Goal: Information Seeking & Learning: Check status

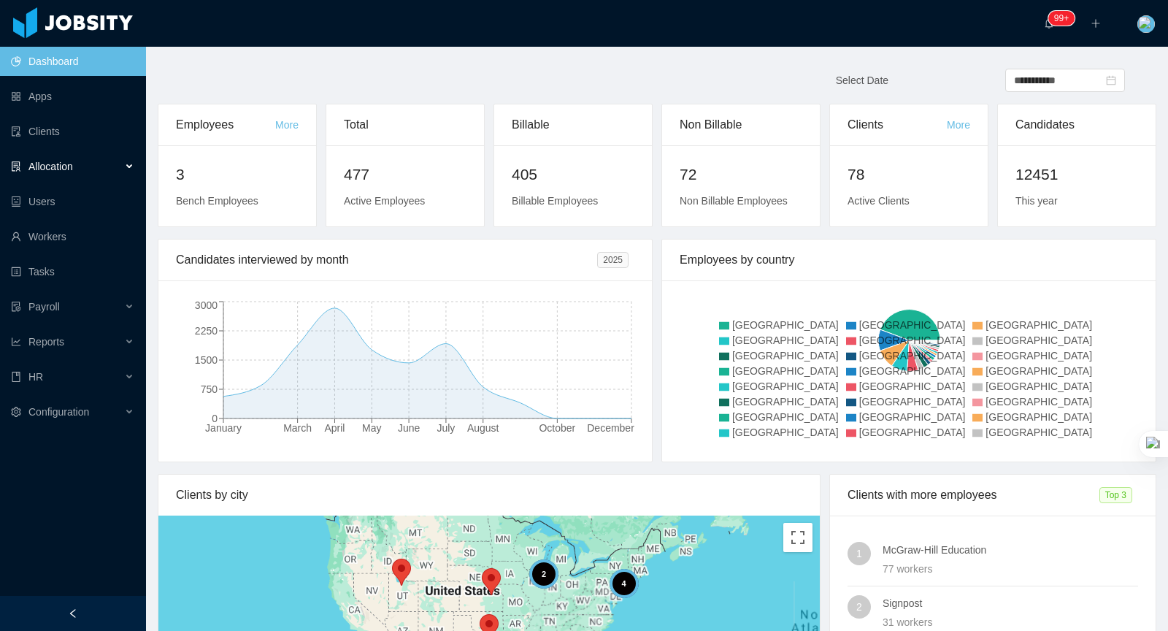
click at [123, 171] on div "Allocation" at bounding box center [73, 166] width 146 height 29
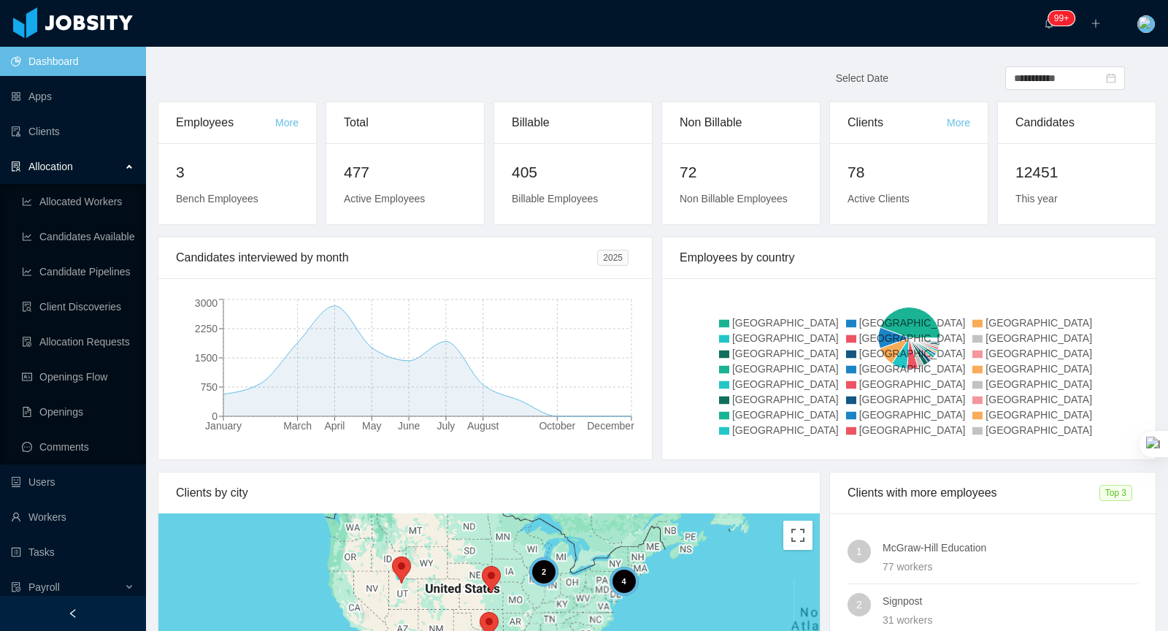
click at [108, 165] on div "Allocation" at bounding box center [73, 166] width 146 height 29
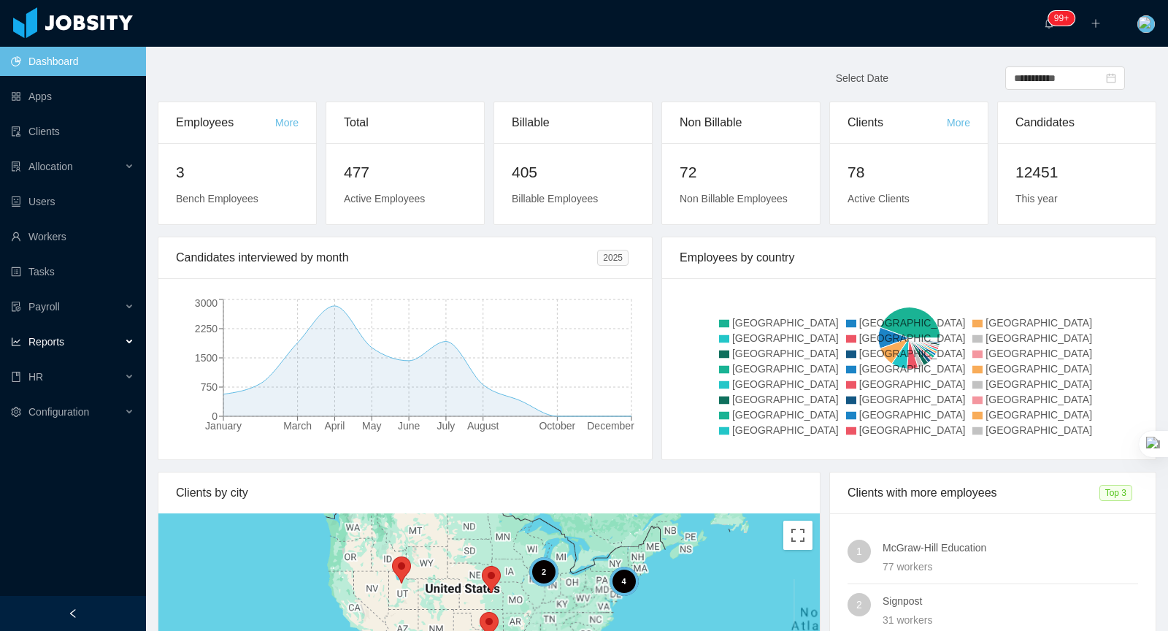
click at [85, 347] on div "Reports" at bounding box center [73, 341] width 146 height 29
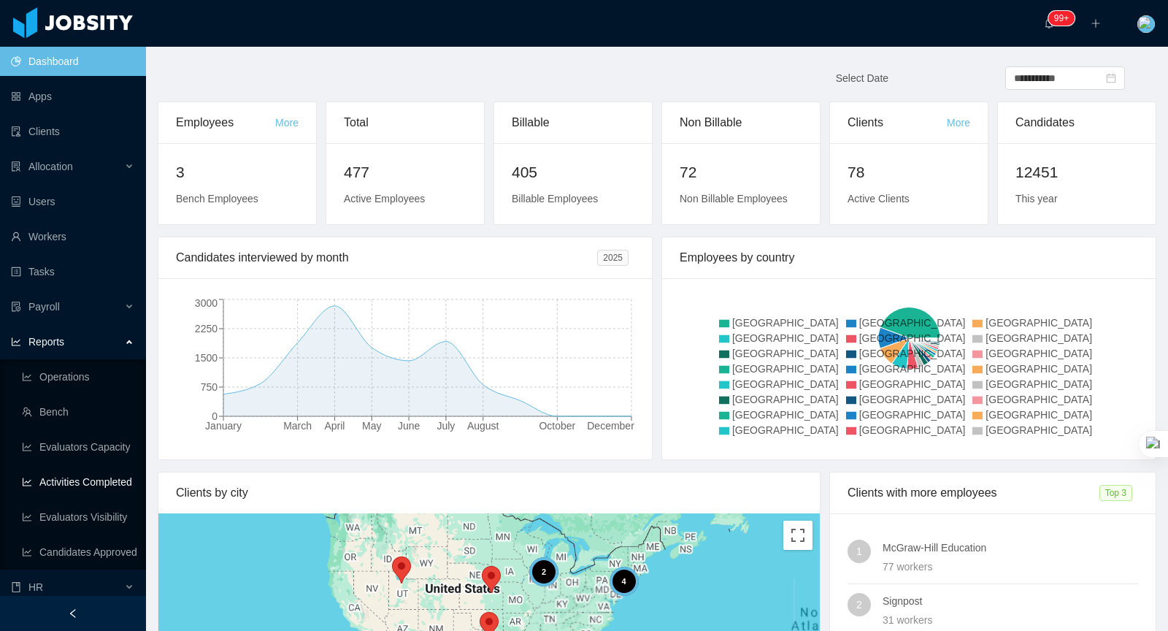
click at [110, 483] on link "Activities Completed" at bounding box center [78, 481] width 112 height 29
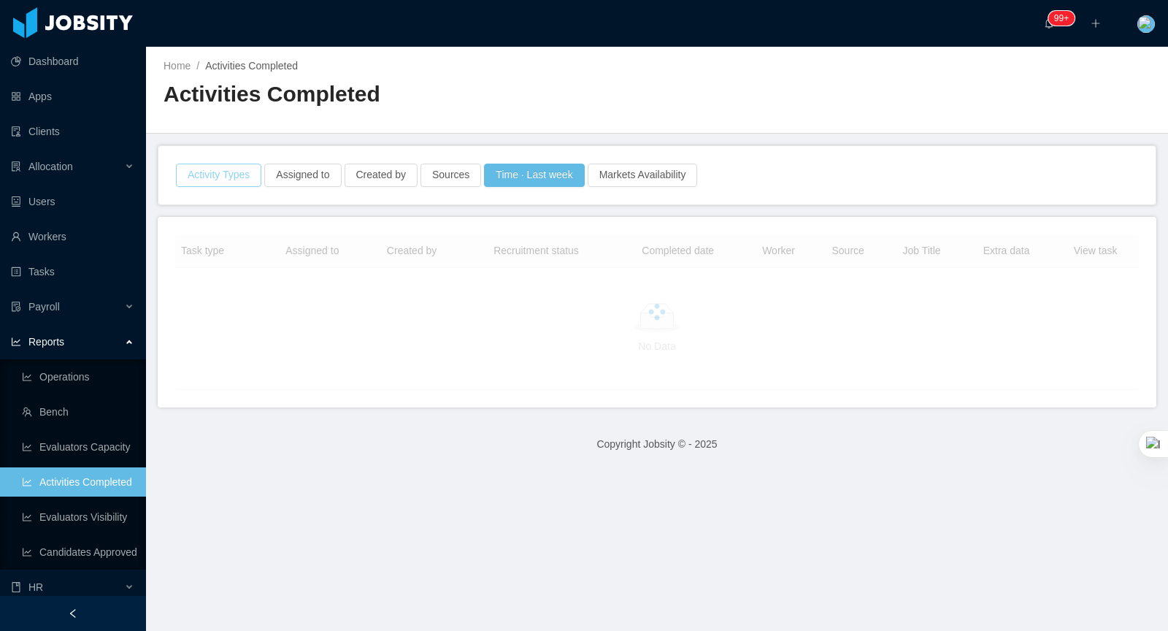
click at [239, 173] on button "Activity Types" at bounding box center [218, 175] width 85 height 23
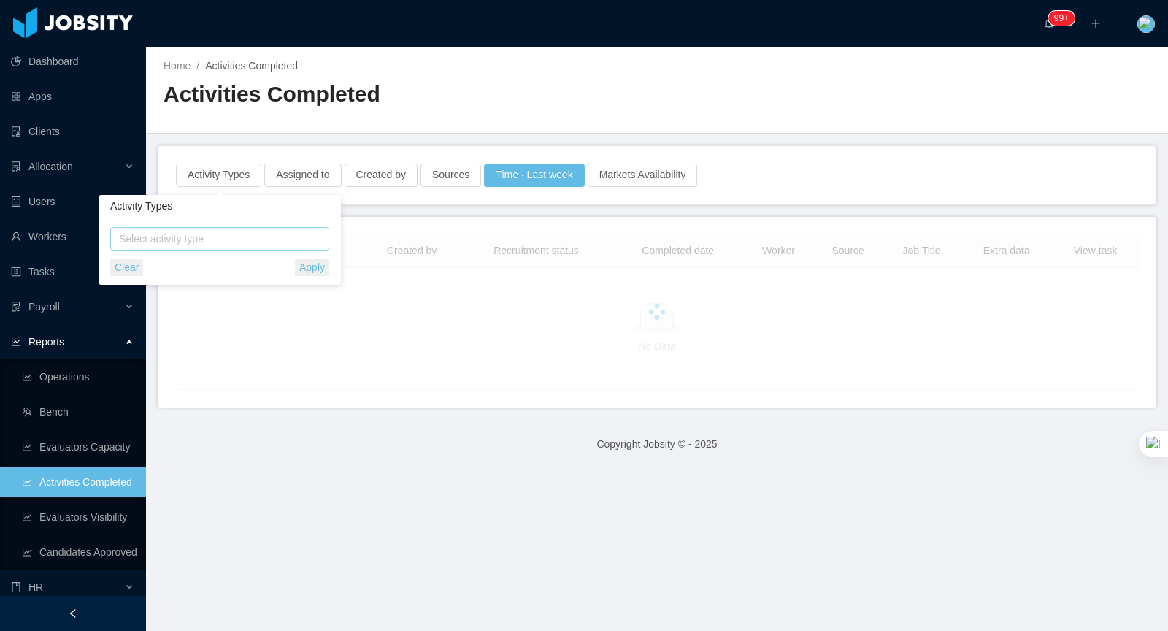
click at [223, 227] on span "Select activity type" at bounding box center [219, 238] width 219 height 23
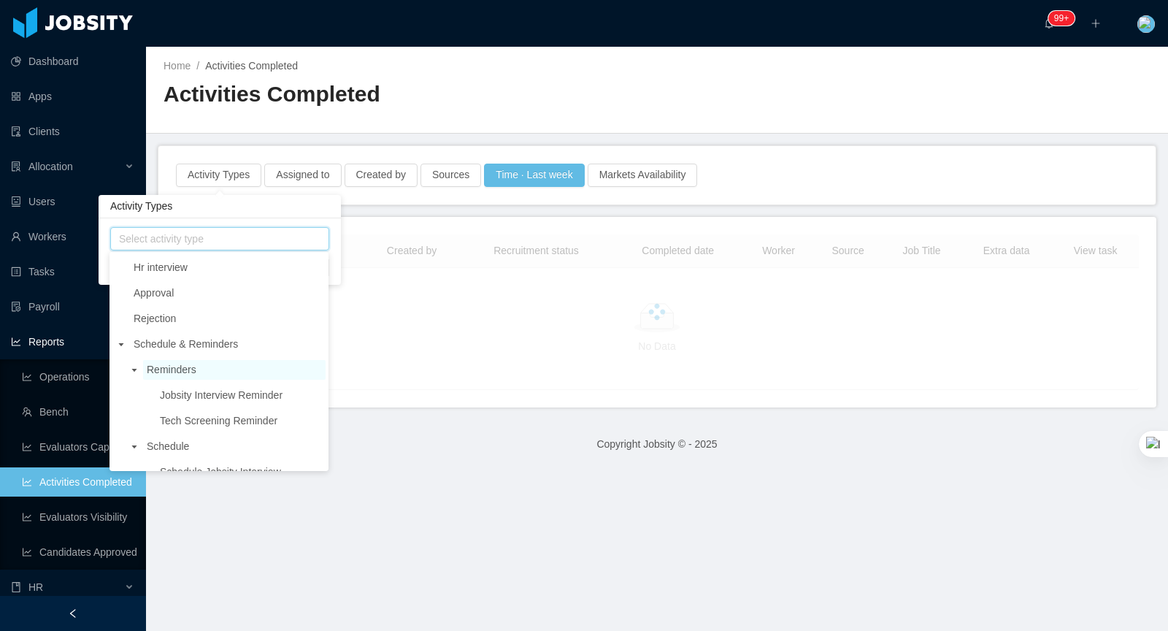
scroll to position [76, 0]
click at [123, 342] on icon "icon: caret-down" at bounding box center [121, 342] width 7 height 7
click at [213, 415] on span "Jobsity interview" at bounding box center [228, 417] width 196 height 20
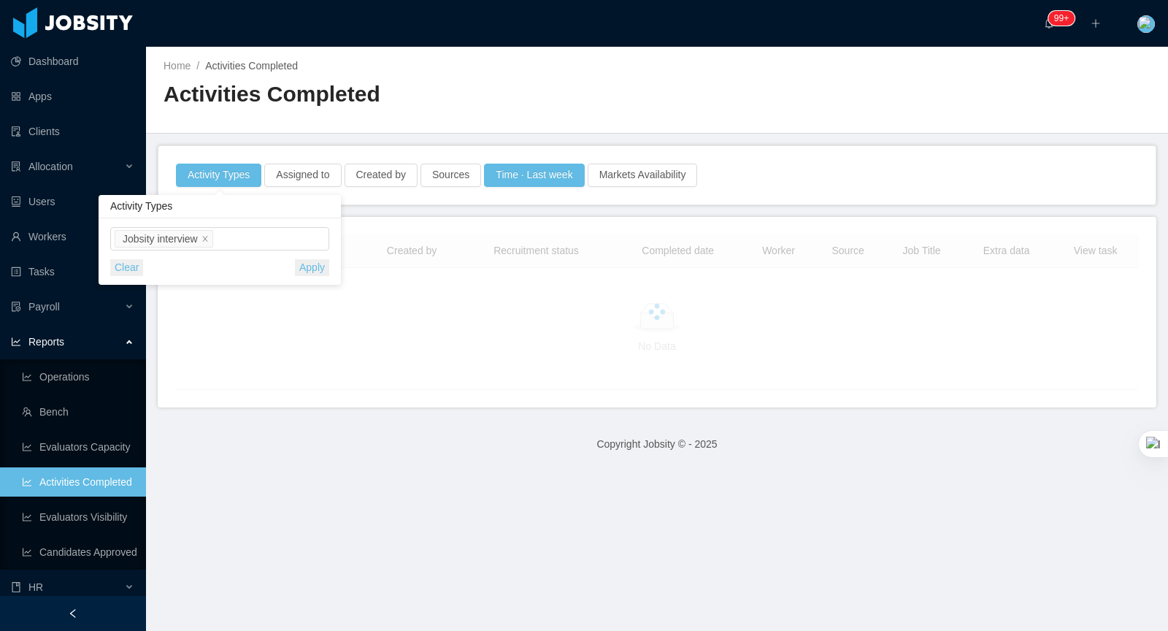
click at [602, 112] on div "Activities Completed" at bounding box center [411, 100] width 494 height 41
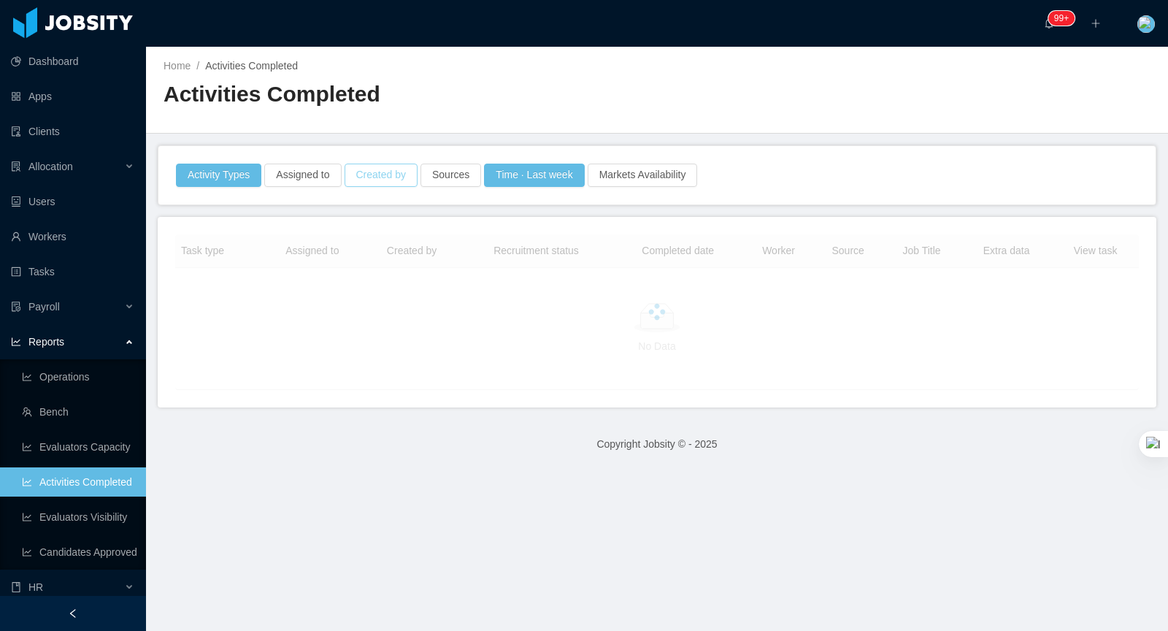
click at [373, 178] on button "Created by" at bounding box center [381, 175] width 73 height 23
click at [331, 240] on div "Created by" at bounding box center [382, 238] width 195 height 15
type input "******"
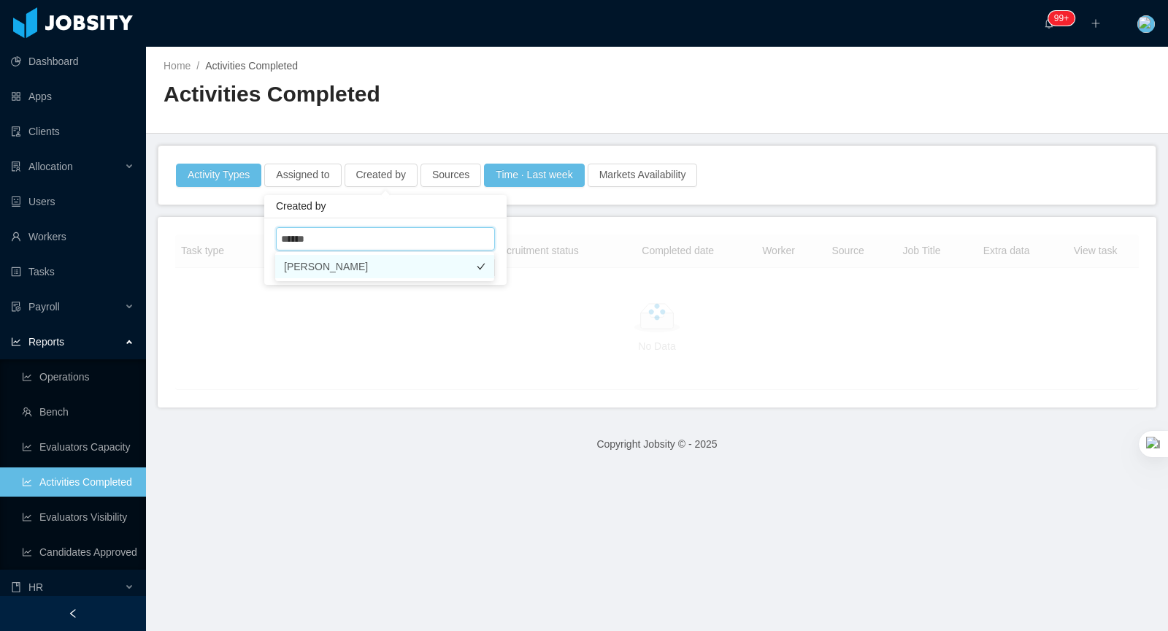
click at [445, 271] on li "[PERSON_NAME]" at bounding box center [384, 266] width 219 height 23
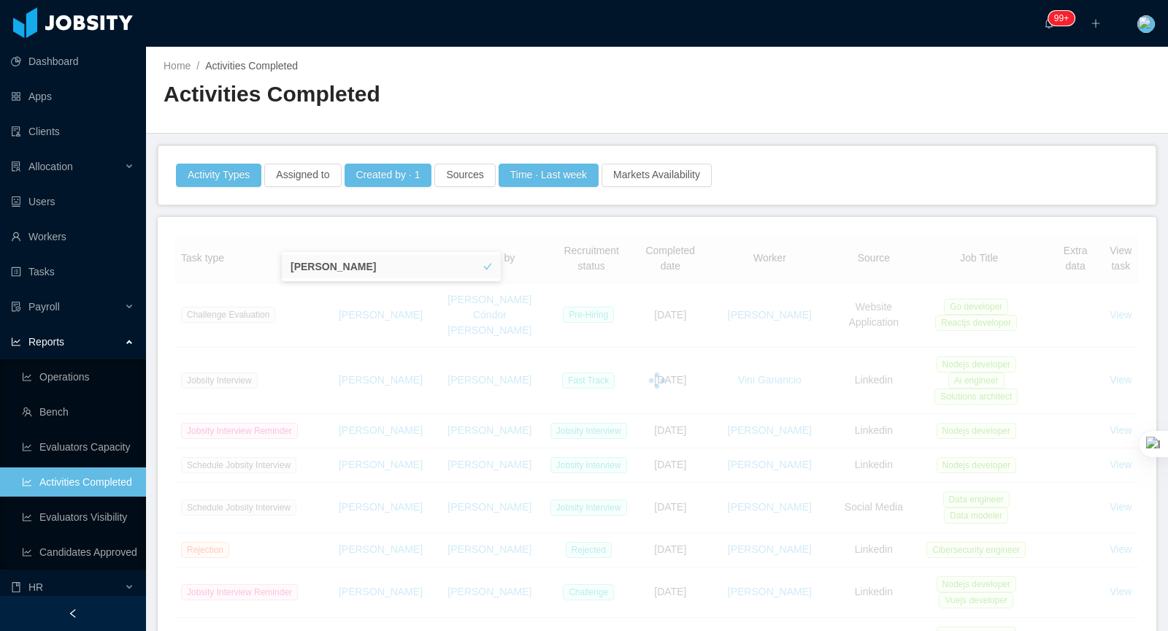
click at [869, 87] on div "Home / Activities Completed / Activities Completed" at bounding box center [657, 90] width 1022 height 87
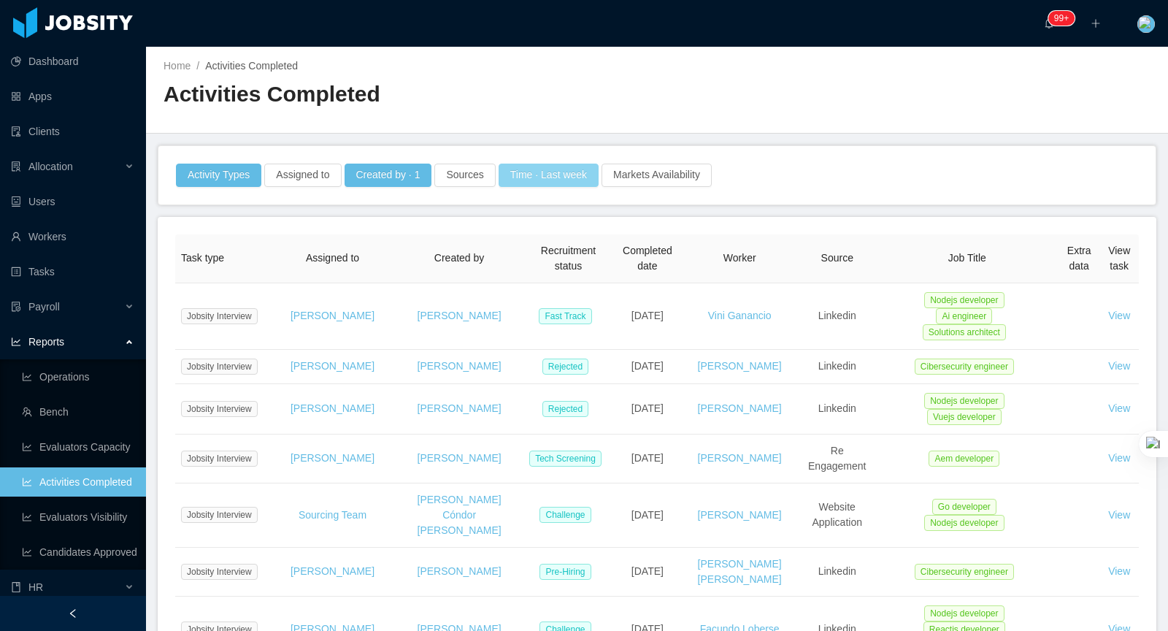
click at [540, 180] on button "Time · Last week" at bounding box center [549, 175] width 100 height 23
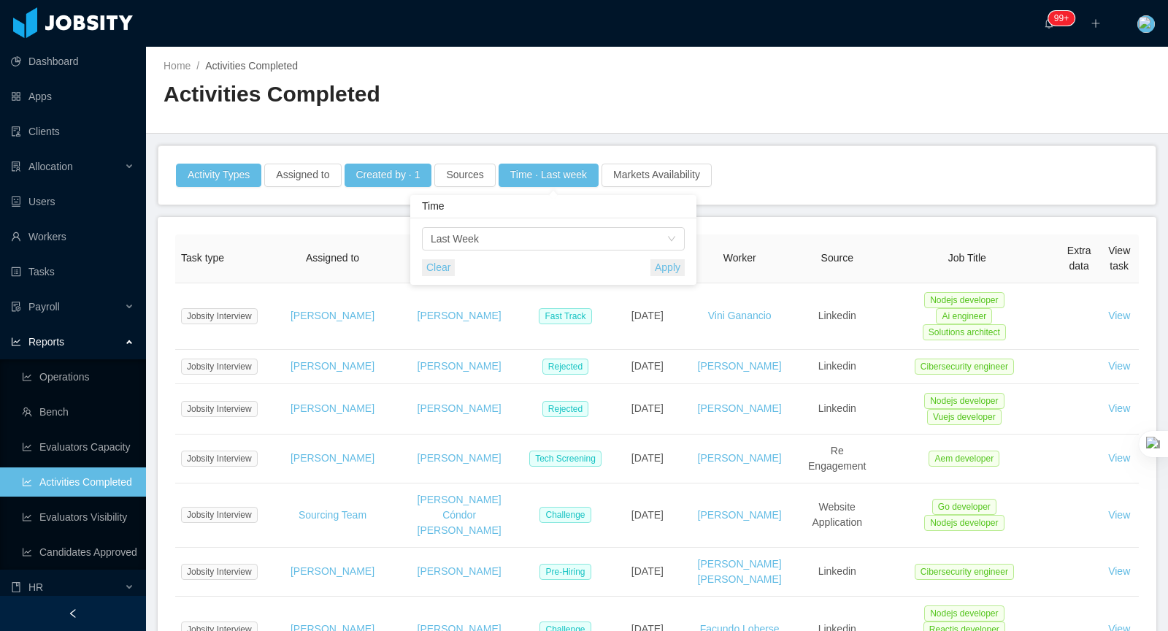
click at [678, 265] on button "Apply" at bounding box center [668, 267] width 34 height 17
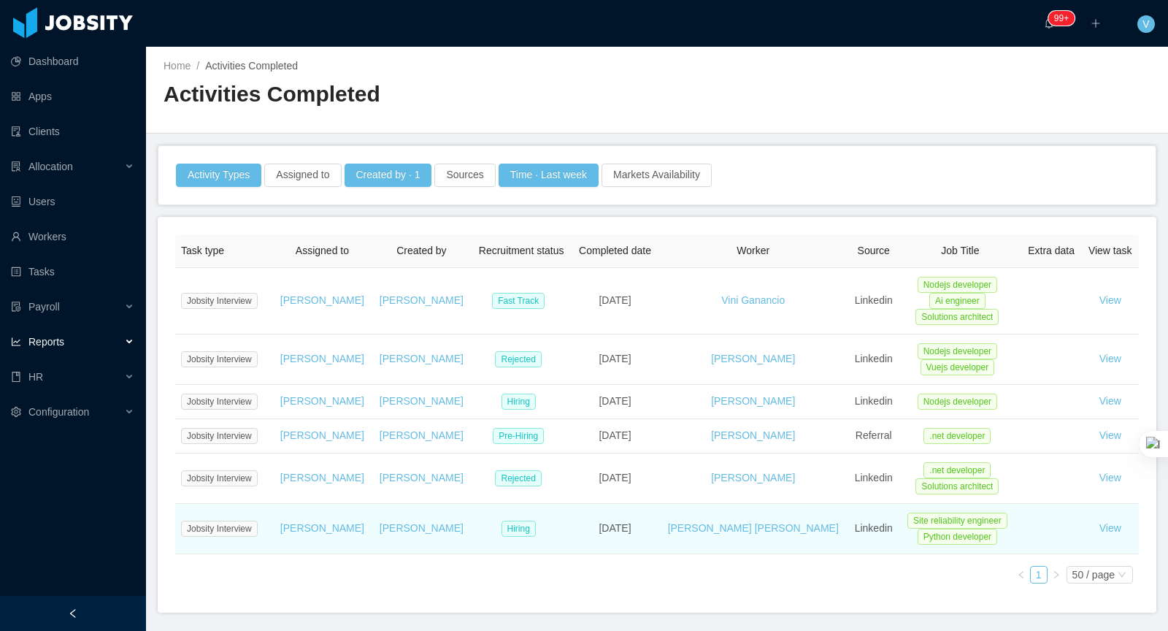
click at [590, 540] on td "[DATE]" at bounding box center [615, 529] width 87 height 50
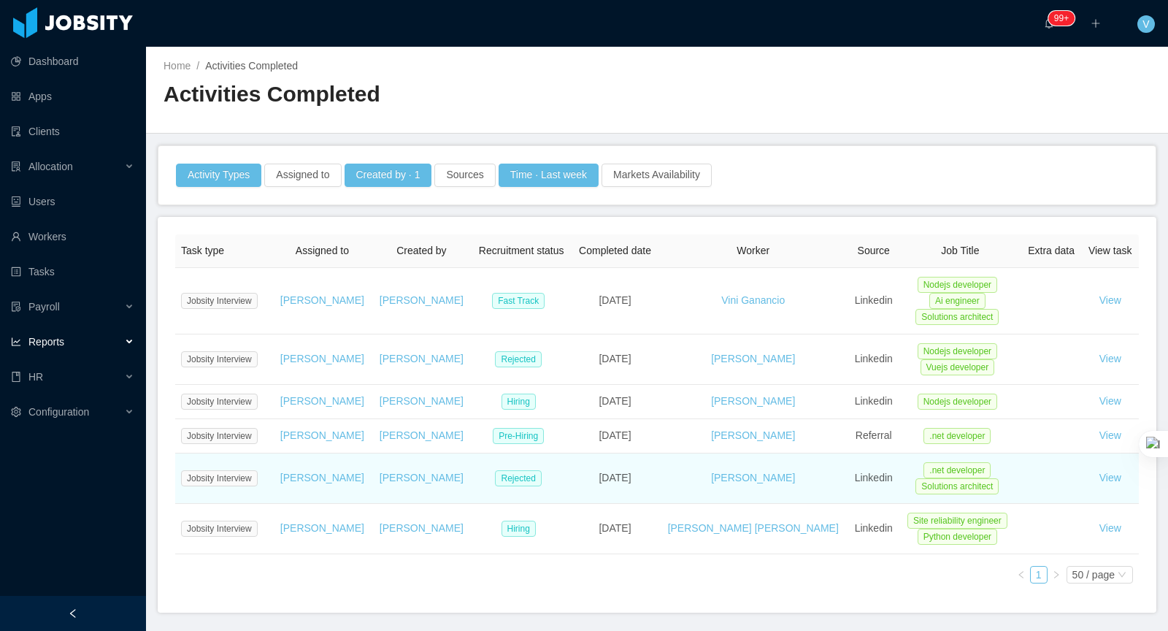
click at [590, 483] on td "[DATE]" at bounding box center [615, 478] width 87 height 50
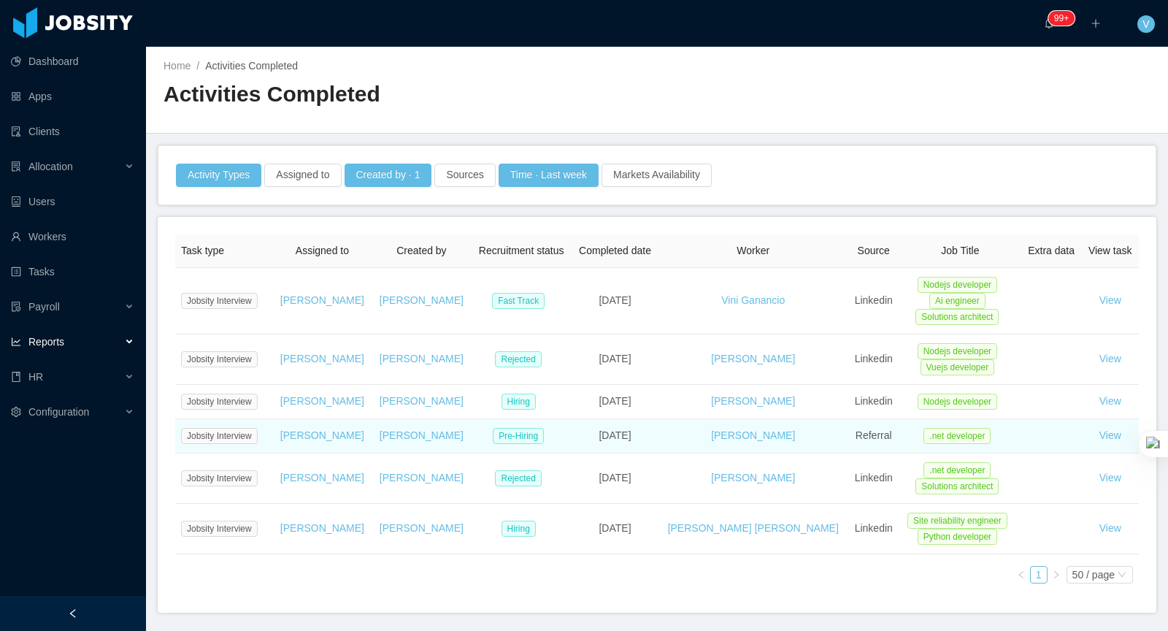
click at [590, 440] on td "[DATE]" at bounding box center [615, 436] width 87 height 34
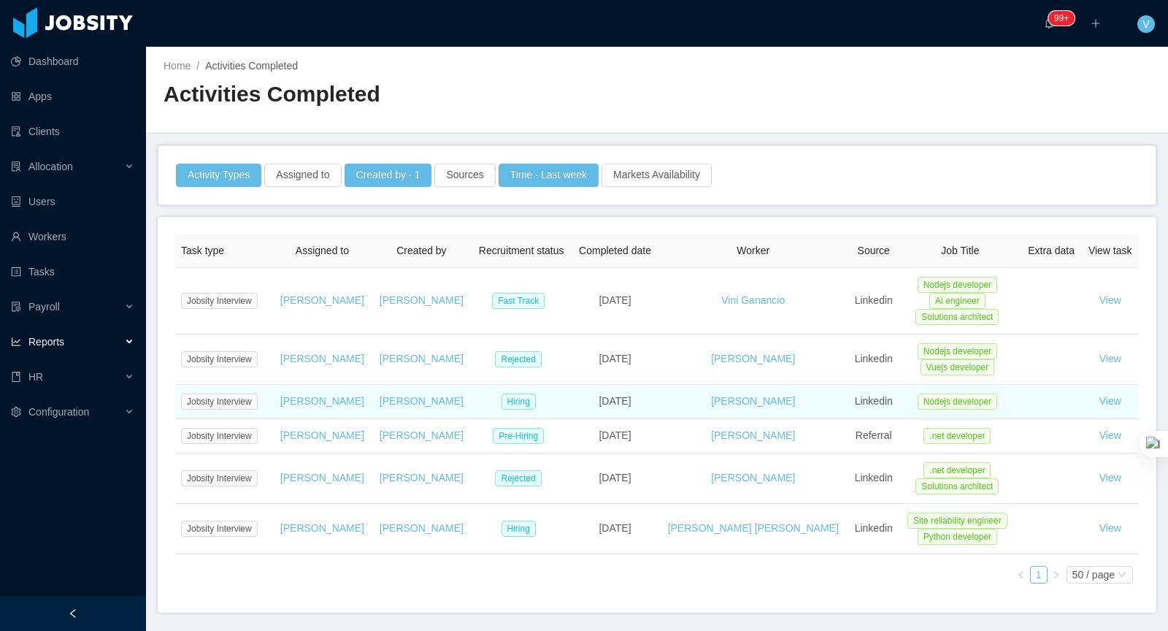
click at [590, 403] on td "[DATE]" at bounding box center [615, 402] width 87 height 34
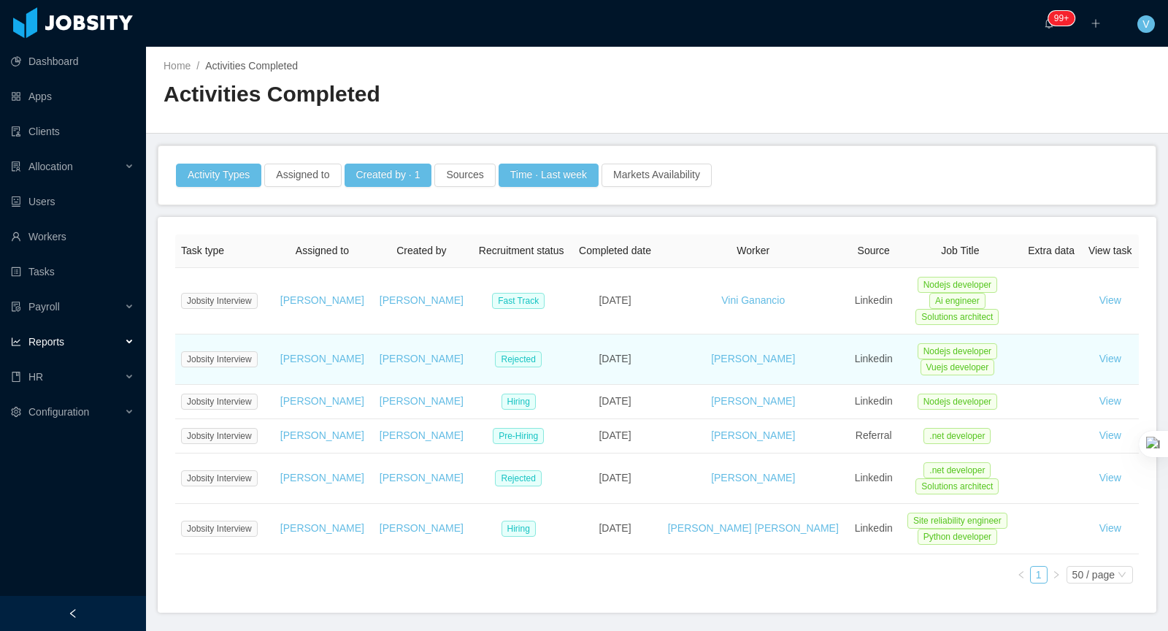
click at [602, 361] on td "Friday September 12" at bounding box center [615, 359] width 87 height 50
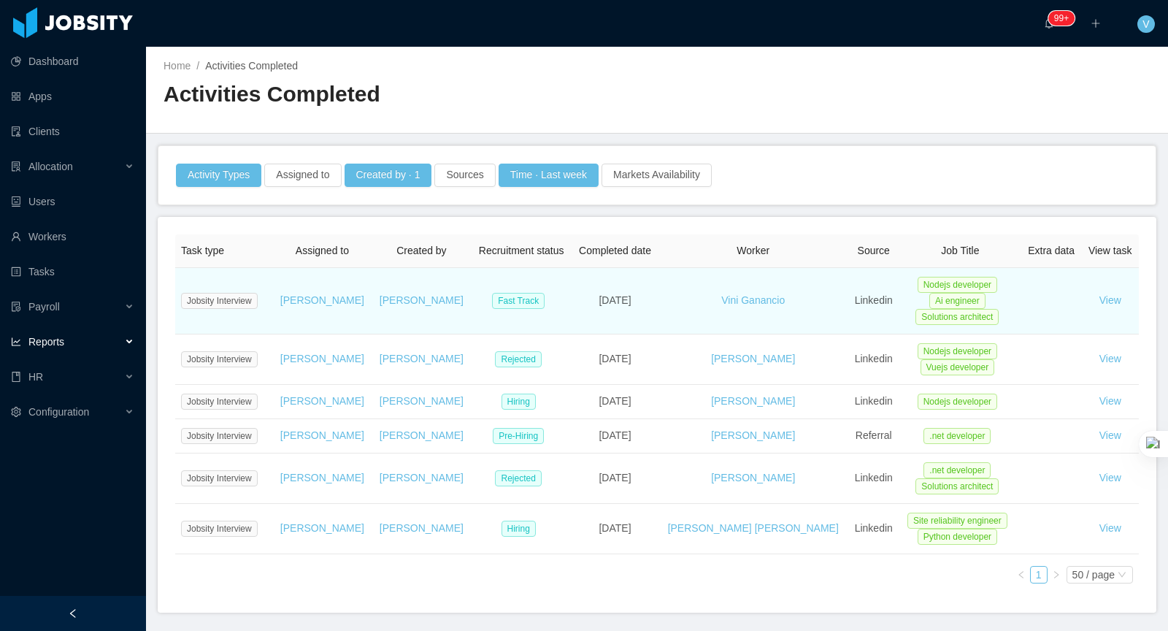
click at [607, 308] on td "Friday September 12" at bounding box center [615, 301] width 87 height 66
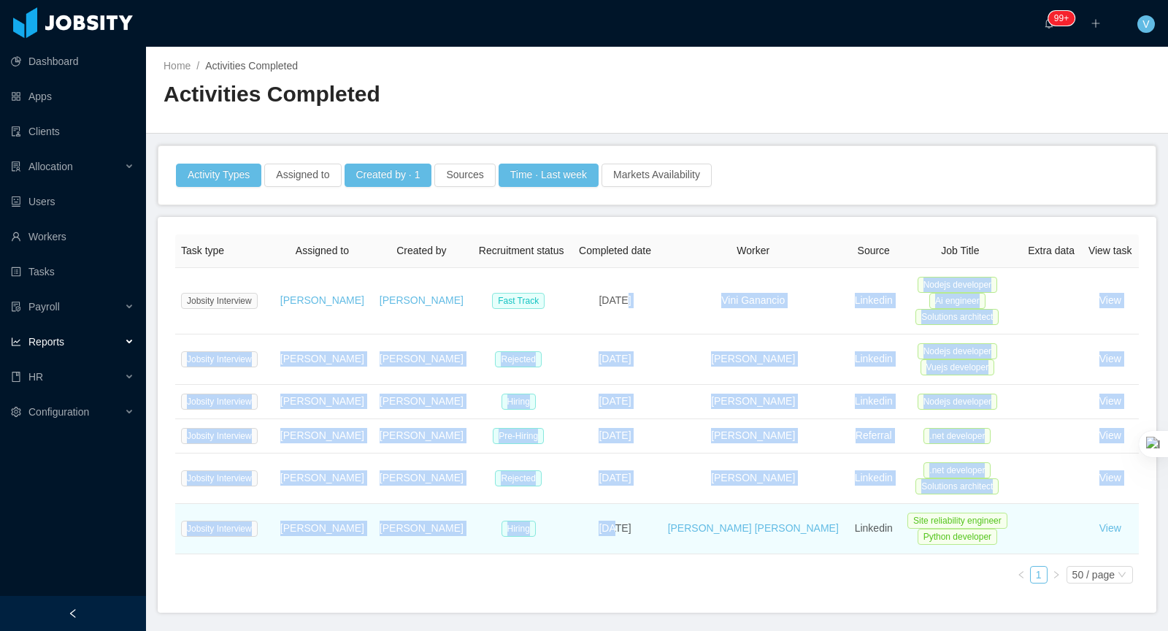
drag, startPoint x: 611, startPoint y: 302, endPoint x: 611, endPoint y: 524, distance: 221.2
click at [612, 524] on tbody "Jobsity Interview Miguel Rodrigues Angela Barboza Fast Track Friday September 1…" at bounding box center [657, 411] width 964 height 286
click at [611, 524] on td "Monday September 8" at bounding box center [615, 529] width 87 height 50
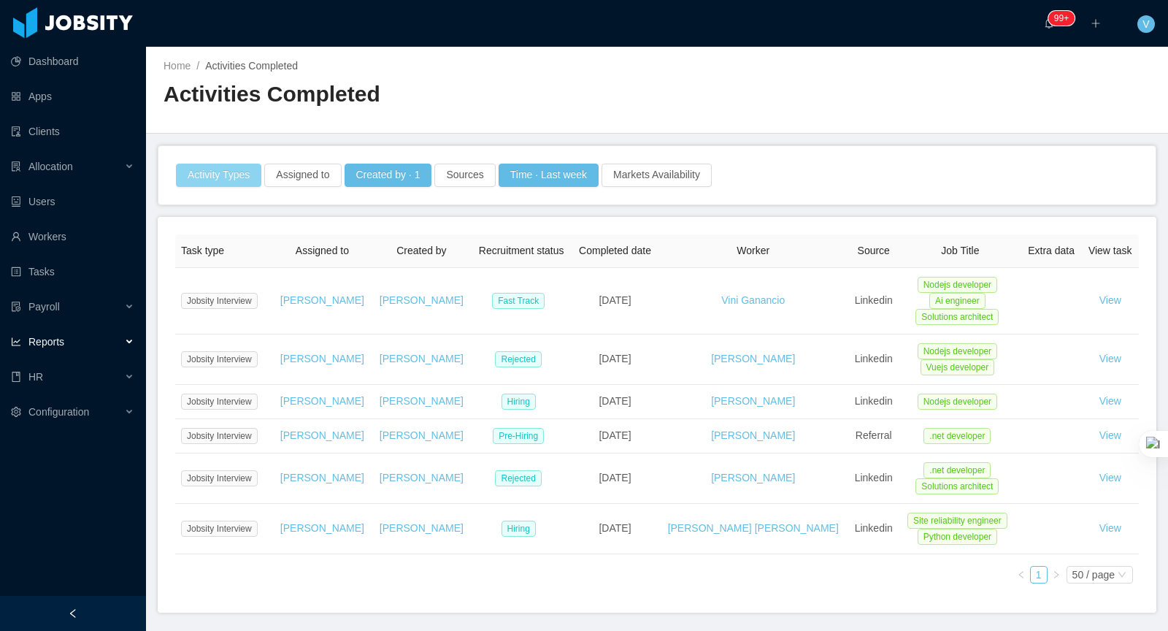
click at [241, 171] on button "Activity Types" at bounding box center [218, 175] width 85 height 23
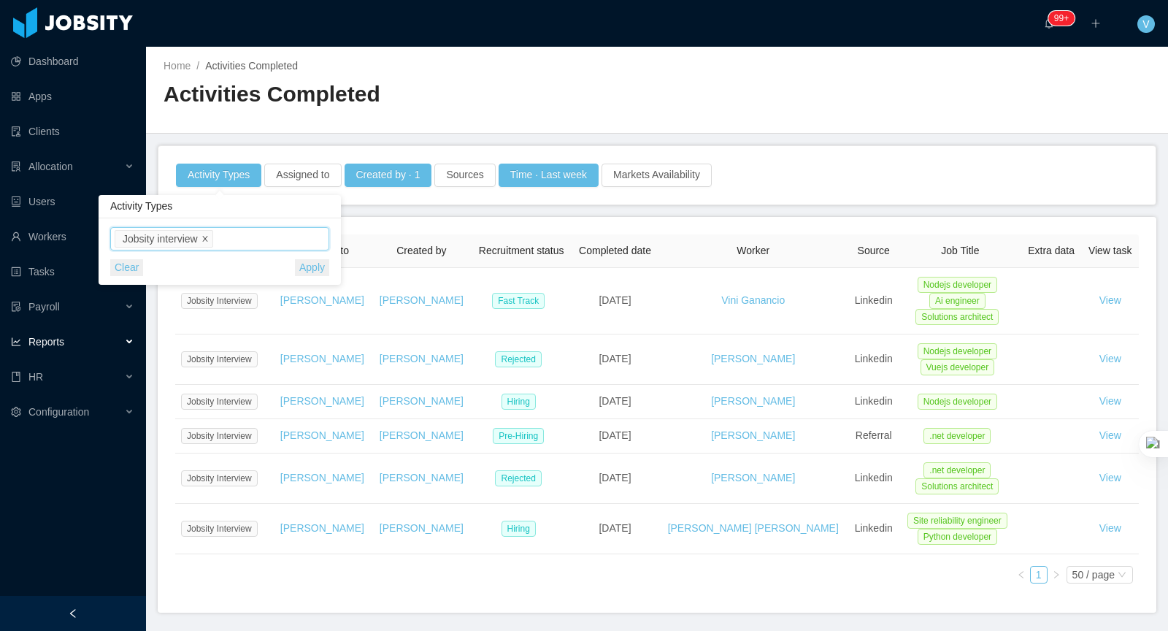
click at [209, 241] on icon "icon: close" at bounding box center [205, 238] width 7 height 7
click at [205, 240] on span "Select activity type" at bounding box center [221, 238] width 204 height 15
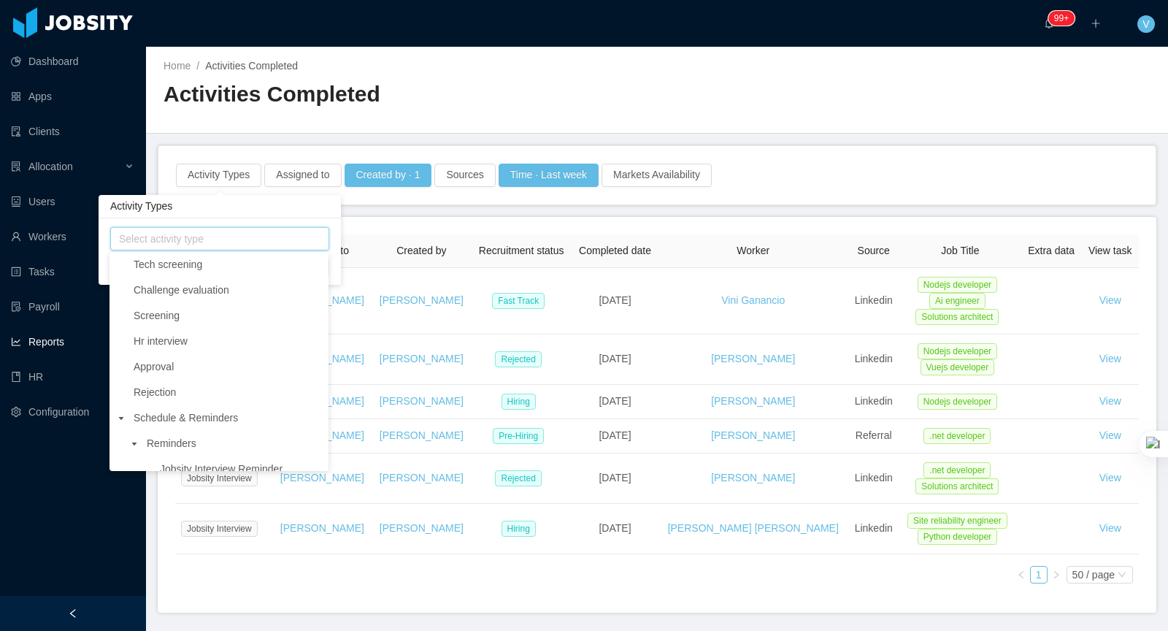
click at [122, 415] on icon "icon: caret-down" at bounding box center [121, 418] width 7 height 7
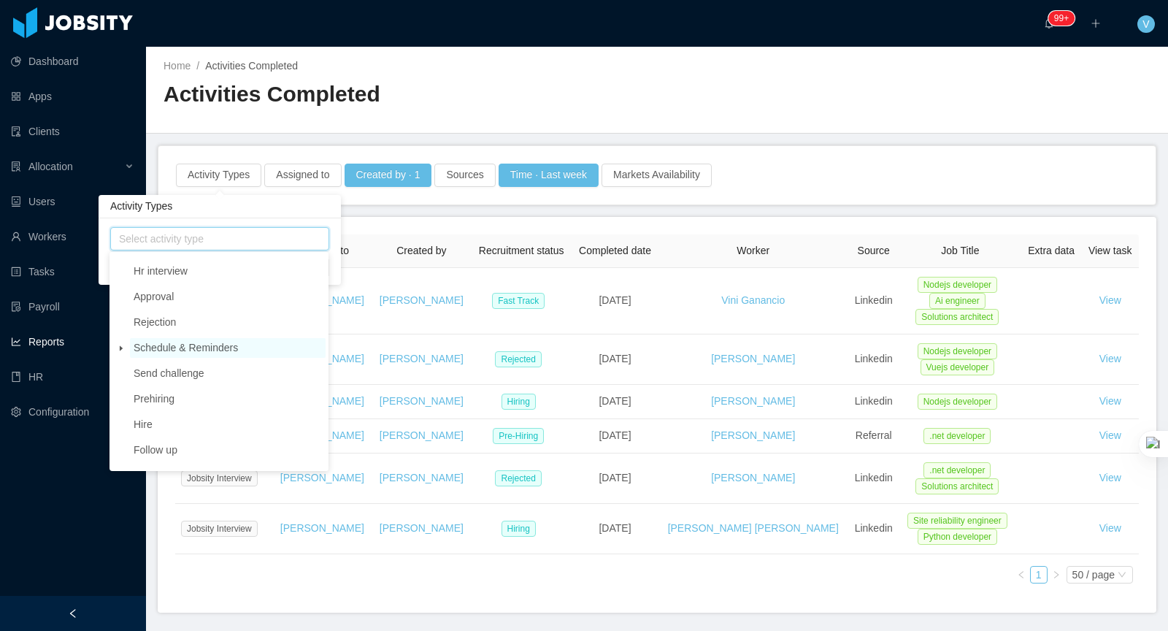
scroll to position [92, 0]
click at [117, 326] on span at bounding box center [121, 327] width 18 height 18
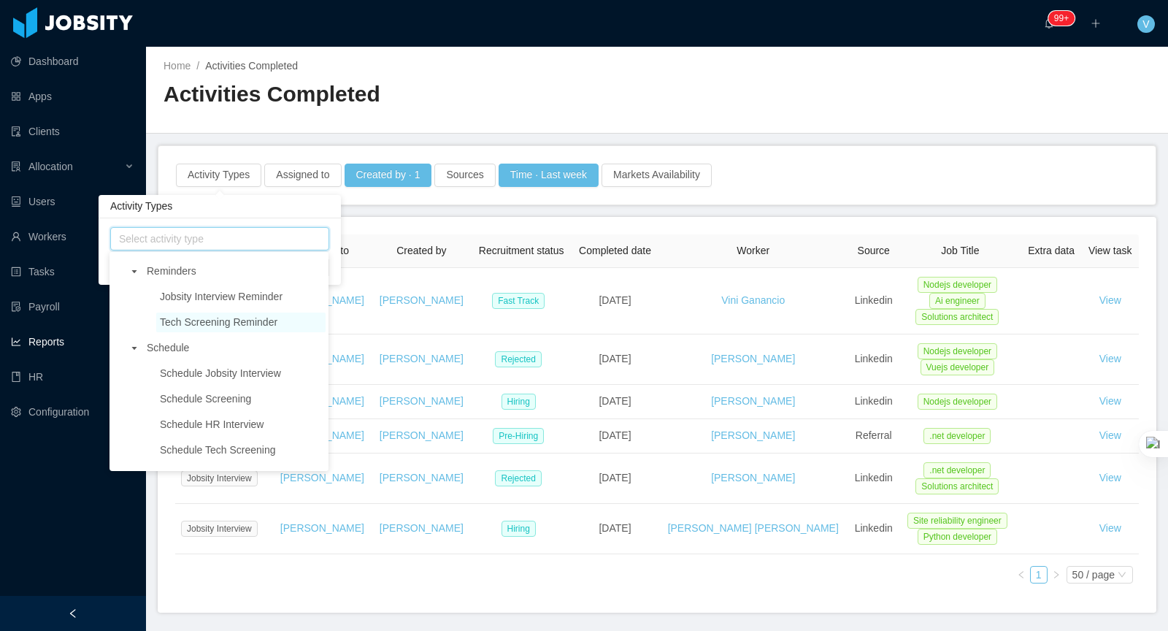
scroll to position [190, 0]
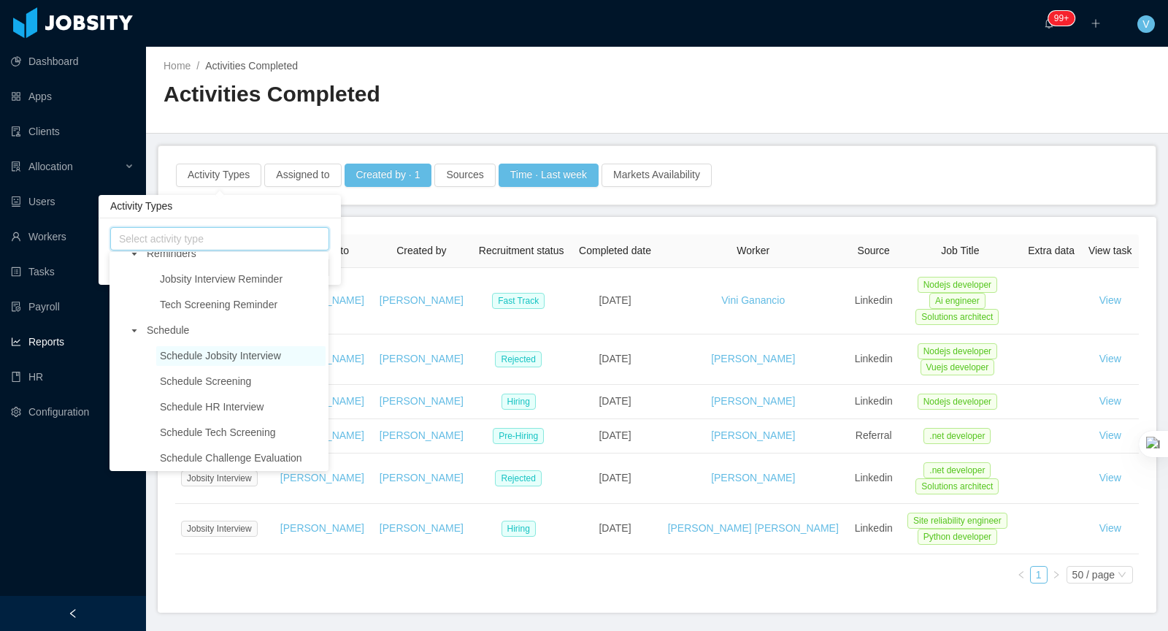
click at [204, 359] on span "Schedule Jobsity Interview" at bounding box center [220, 356] width 121 height 12
click at [505, 104] on h2 "Activities Completed" at bounding box center [411, 95] width 494 height 30
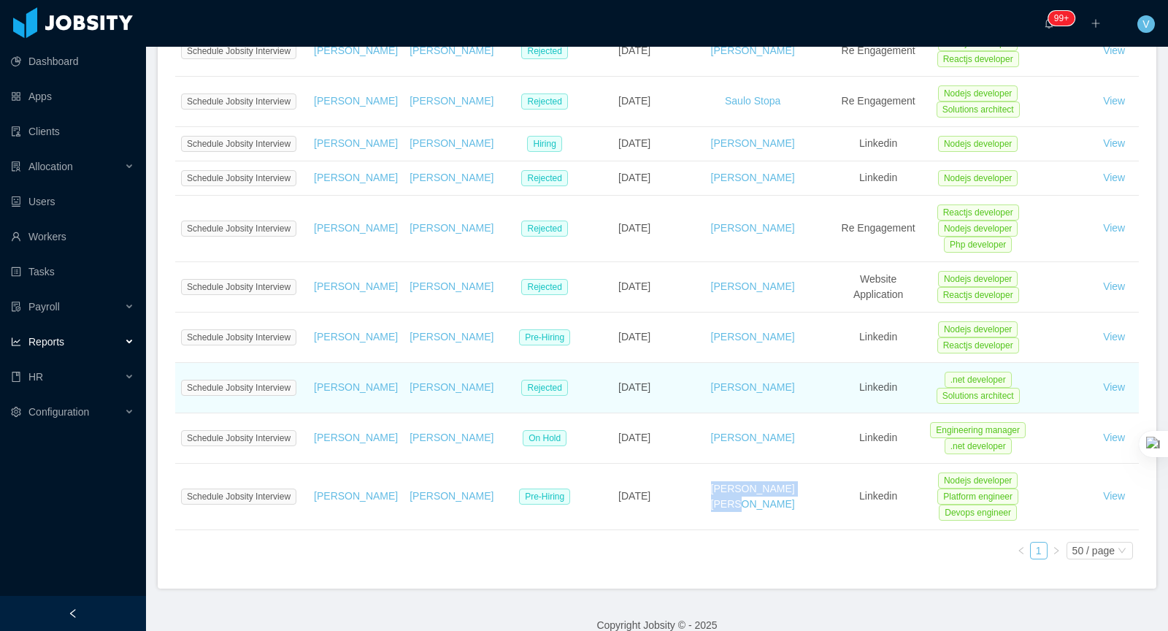
scroll to position [584, 0]
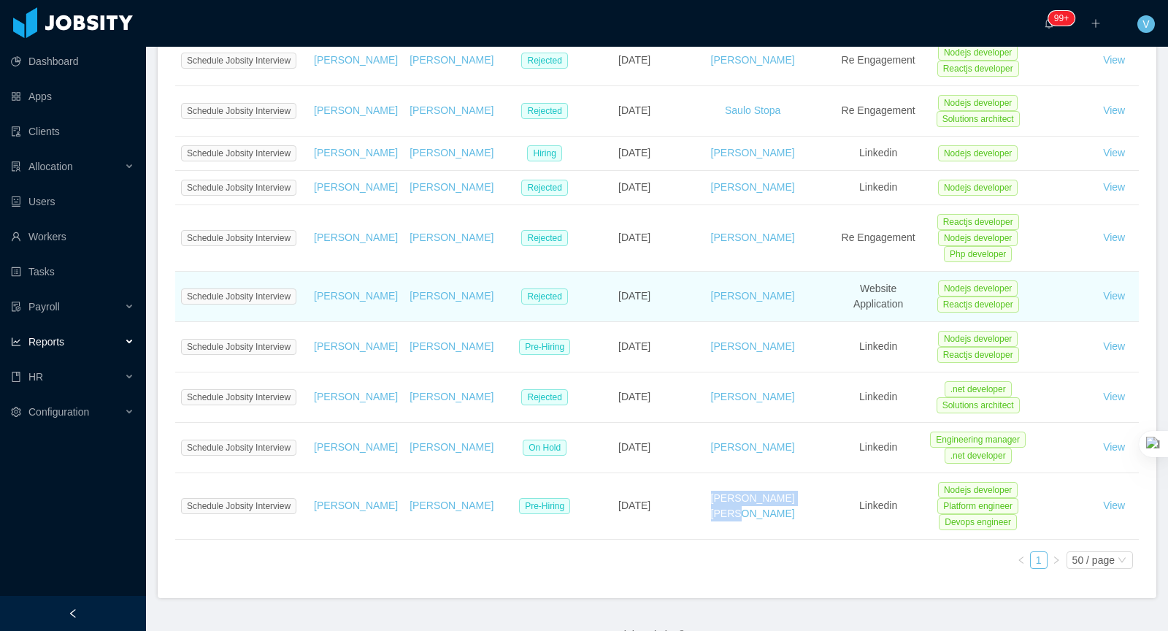
drag, startPoint x: 647, startPoint y: 363, endPoint x: 623, endPoint y: 363, distance: 24.1
click at [623, 322] on td "[DATE]" at bounding box center [634, 297] width 77 height 50
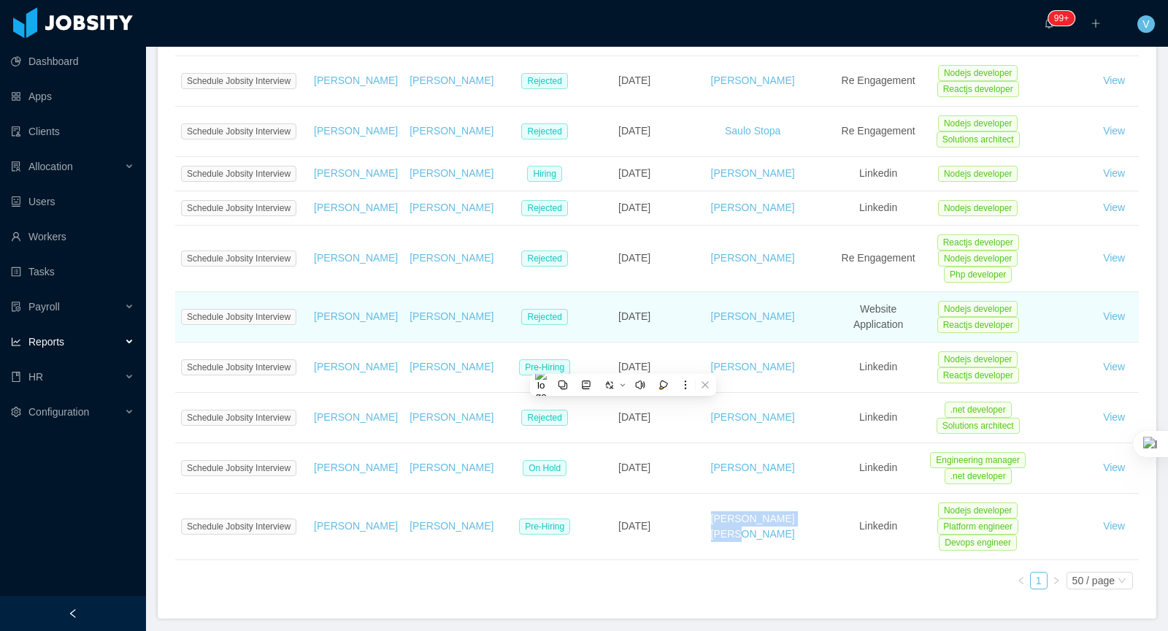
scroll to position [563, 0]
click at [624, 343] on td "[DATE]" at bounding box center [634, 318] width 77 height 50
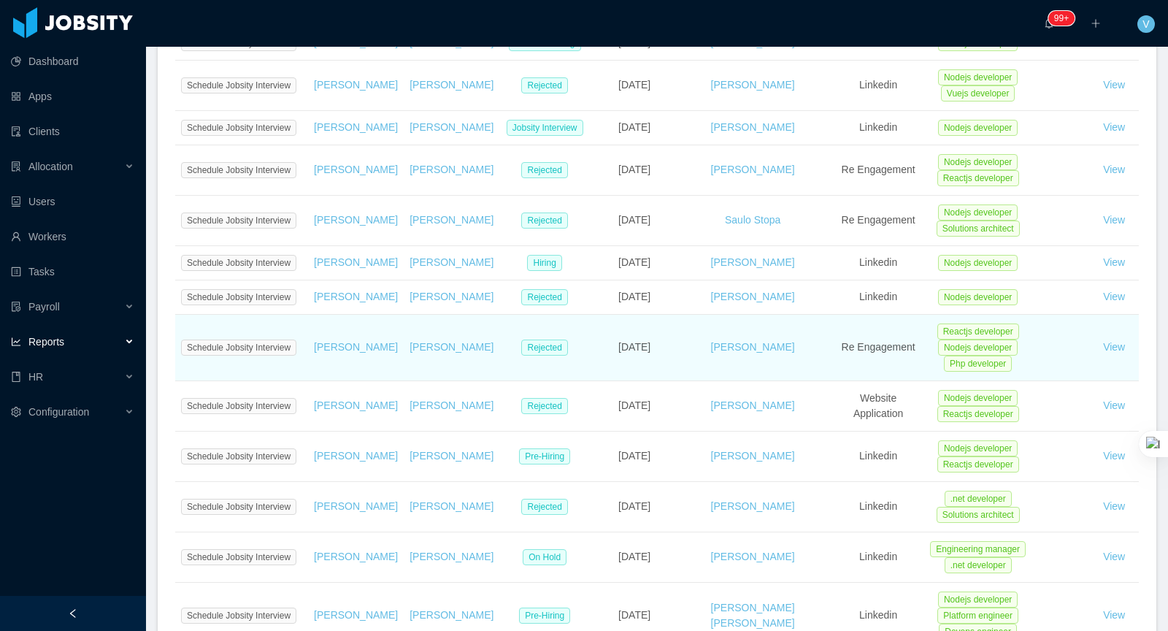
scroll to position [469, 0]
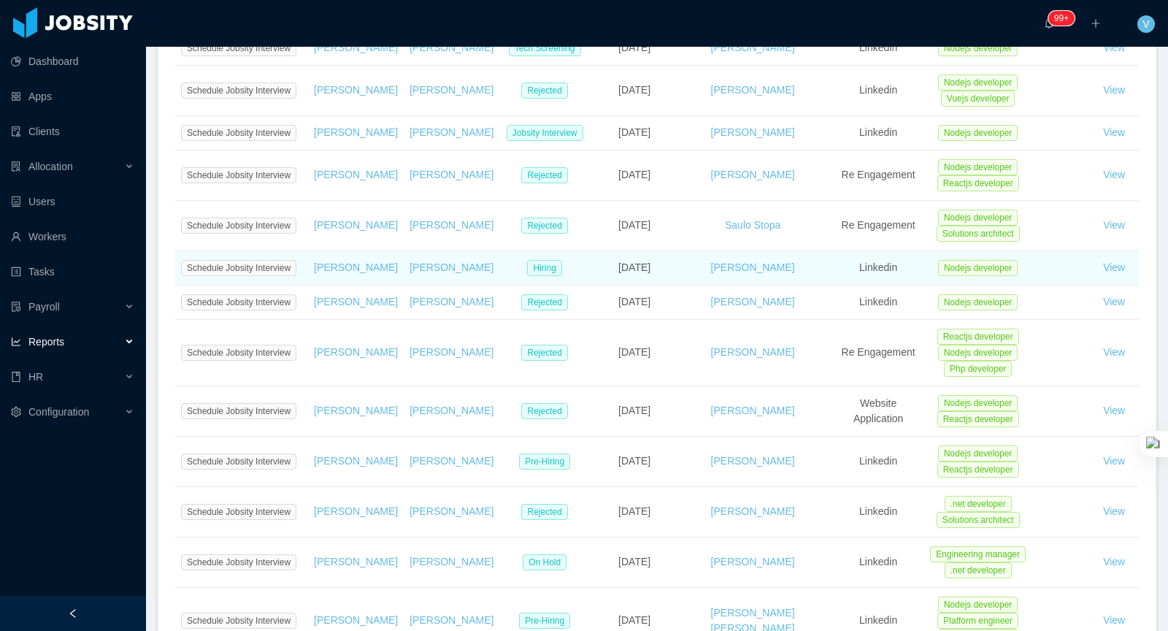
drag, startPoint x: 634, startPoint y: 323, endPoint x: 501, endPoint y: 310, distance: 133.5
click at [501, 285] on tr "Schedule Jobsity Interview Angela Barboza Angela Barboza Hiring Wednesday Septe…" at bounding box center [657, 268] width 964 height 34
click at [626, 285] on td "[DATE]" at bounding box center [634, 268] width 77 height 34
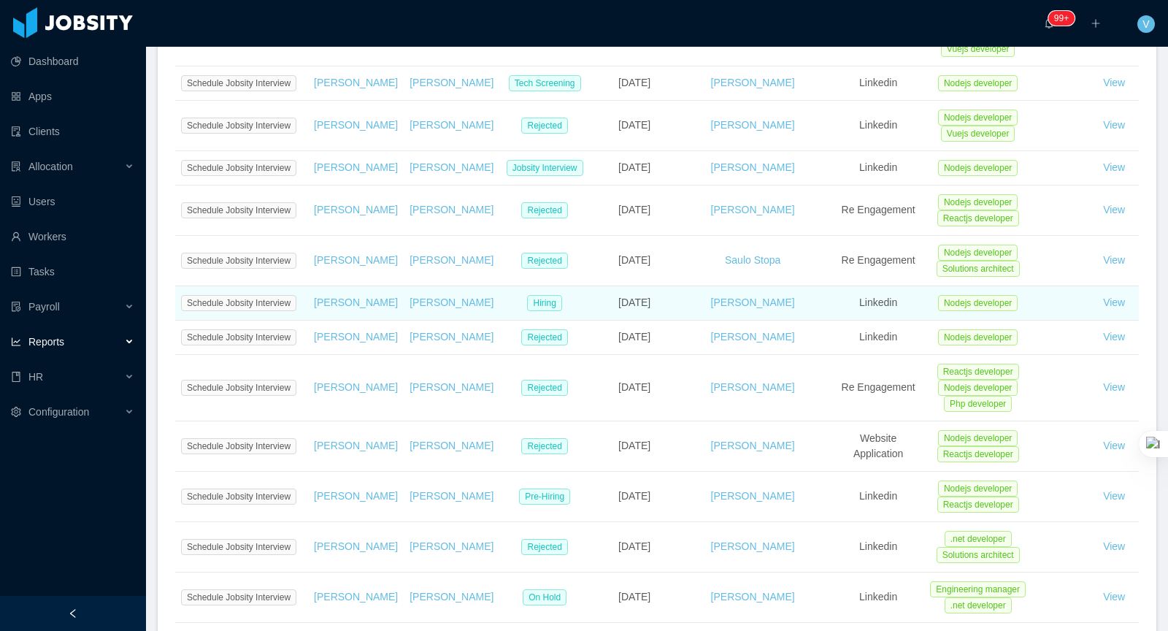
scroll to position [429, 0]
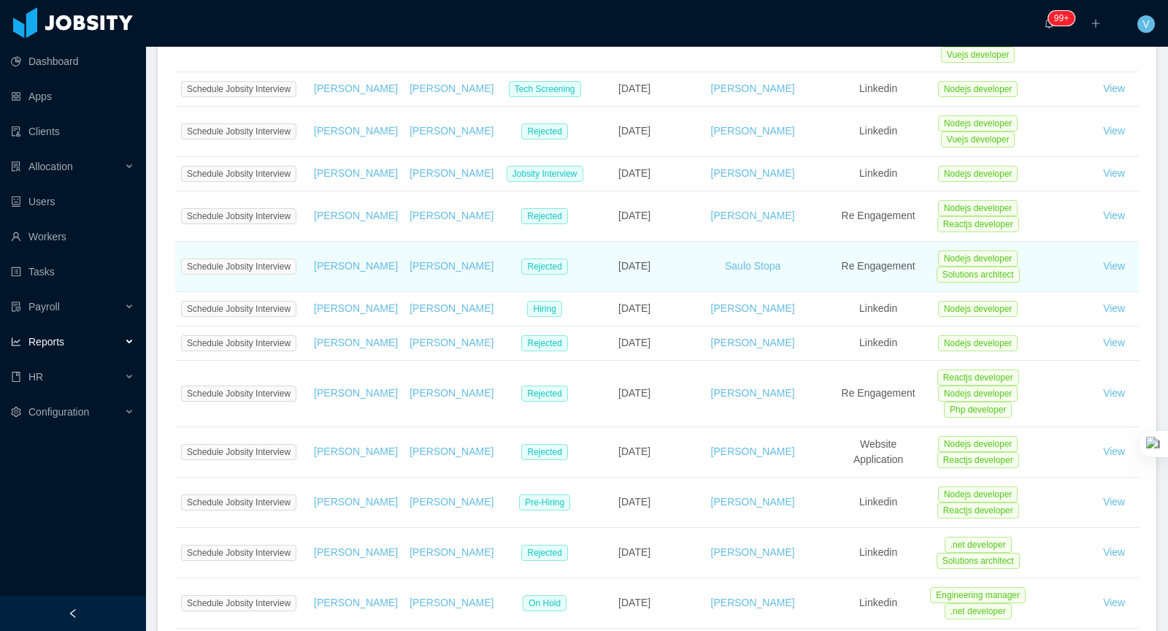
drag, startPoint x: 657, startPoint y: 298, endPoint x: 617, endPoint y: 296, distance: 40.2
click at [617, 292] on td "[DATE]" at bounding box center [634, 267] width 77 height 50
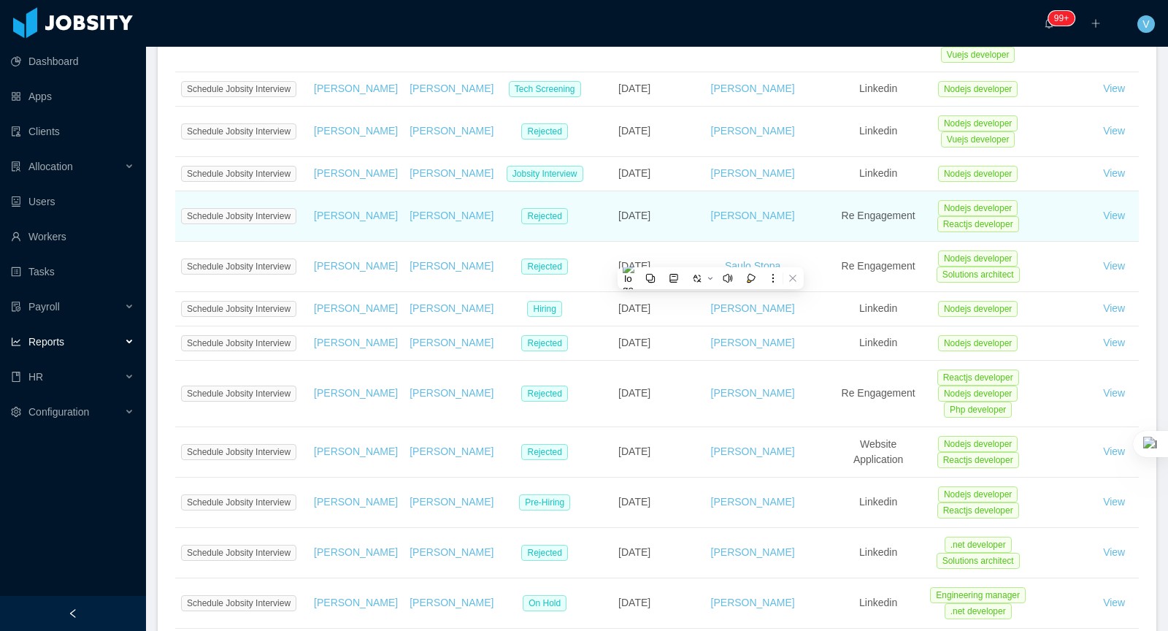
drag, startPoint x: 659, startPoint y: 245, endPoint x: 596, endPoint y: 242, distance: 63.6
click at [596, 242] on td "[DATE]" at bounding box center [634, 216] width 77 height 50
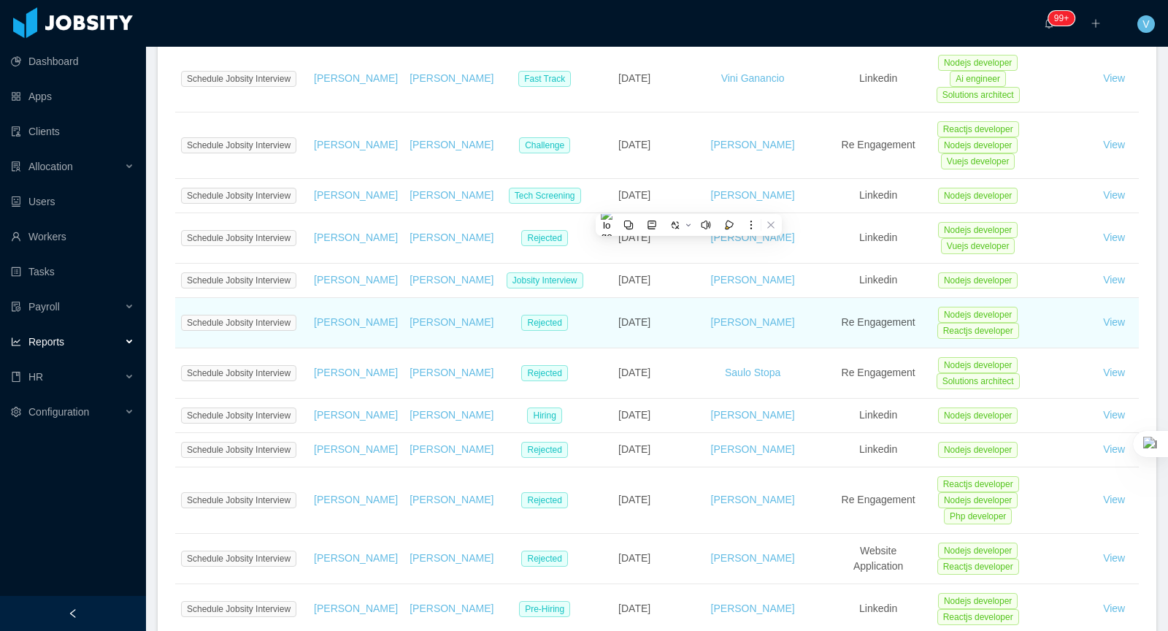
scroll to position [316, 0]
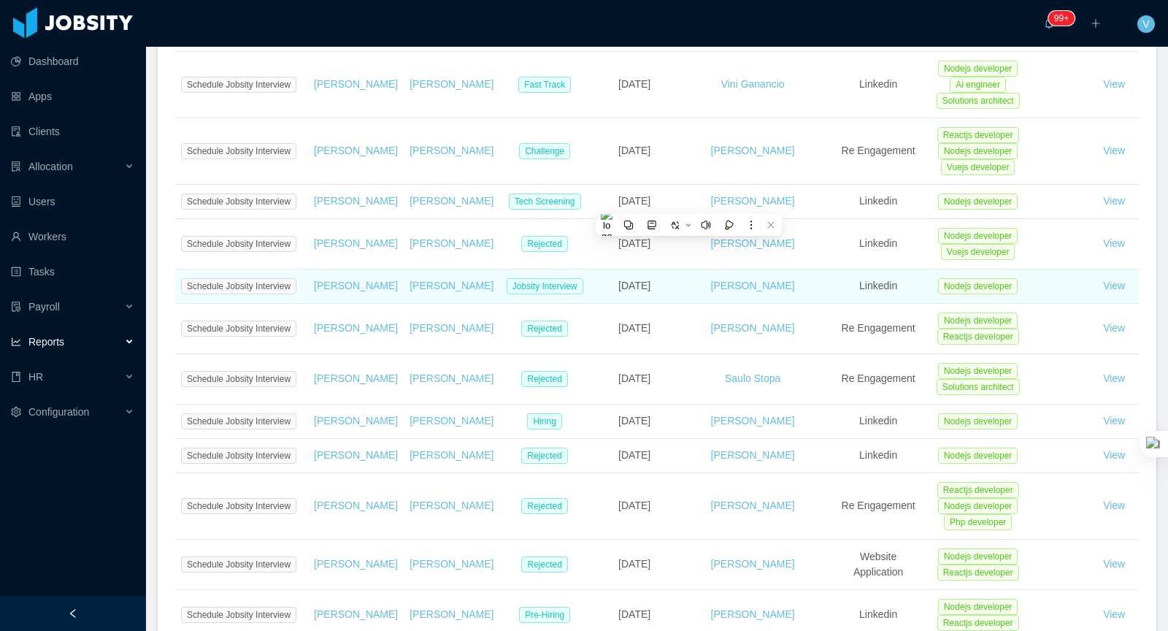
drag, startPoint x: 648, startPoint y: 316, endPoint x: 616, endPoint y: 313, distance: 31.6
click at [616, 304] on td "[DATE]" at bounding box center [634, 286] width 77 height 34
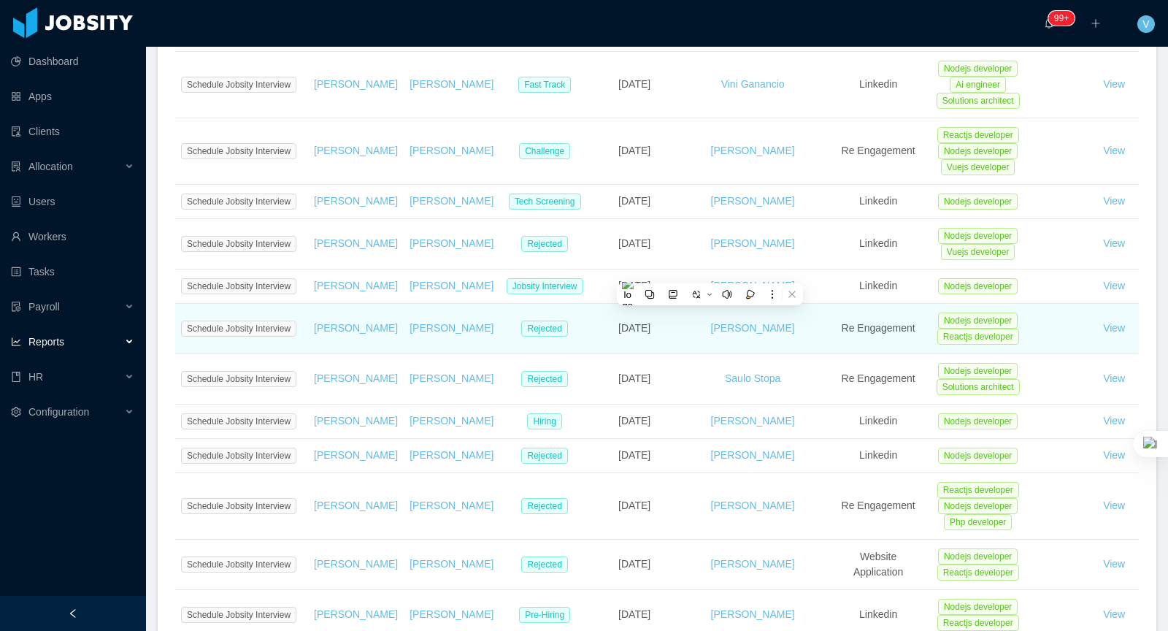
click at [652, 342] on td "[DATE]" at bounding box center [634, 329] width 77 height 50
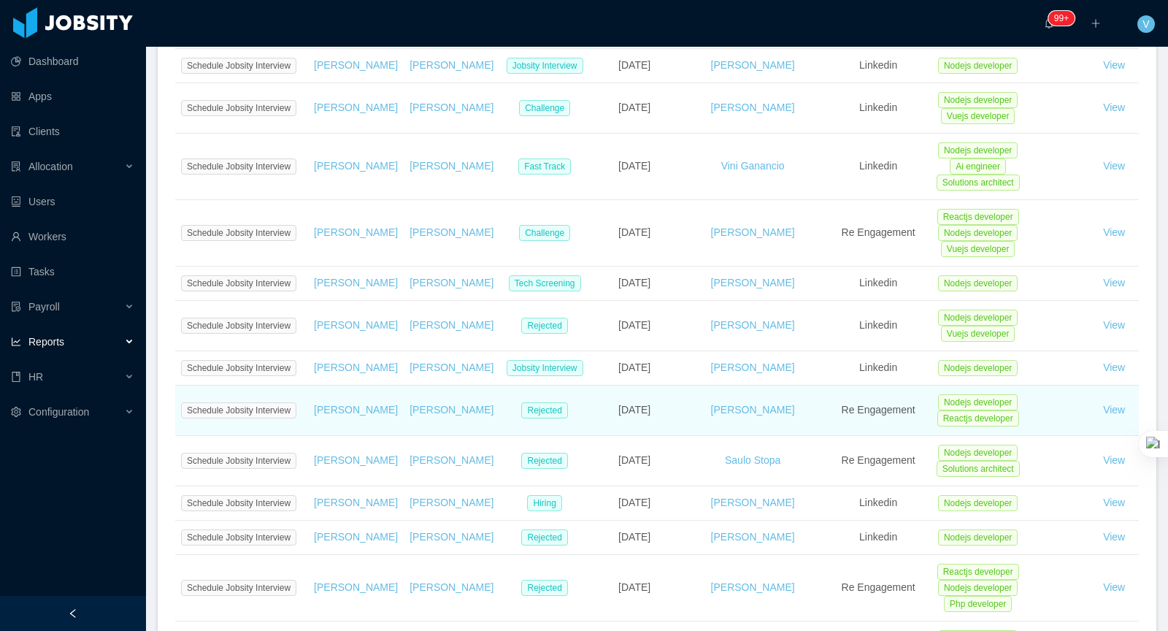
scroll to position [229, 0]
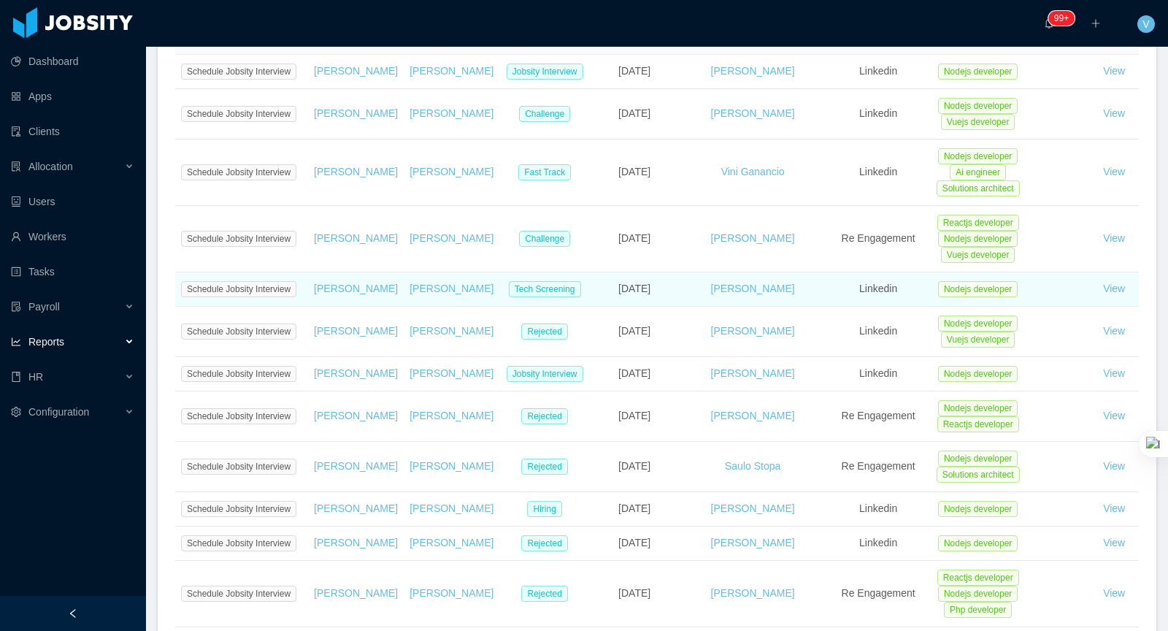
drag, startPoint x: 664, startPoint y: 307, endPoint x: 585, endPoint y: 307, distance: 79.6
click at [596, 307] on td "[DATE]" at bounding box center [634, 289] width 77 height 34
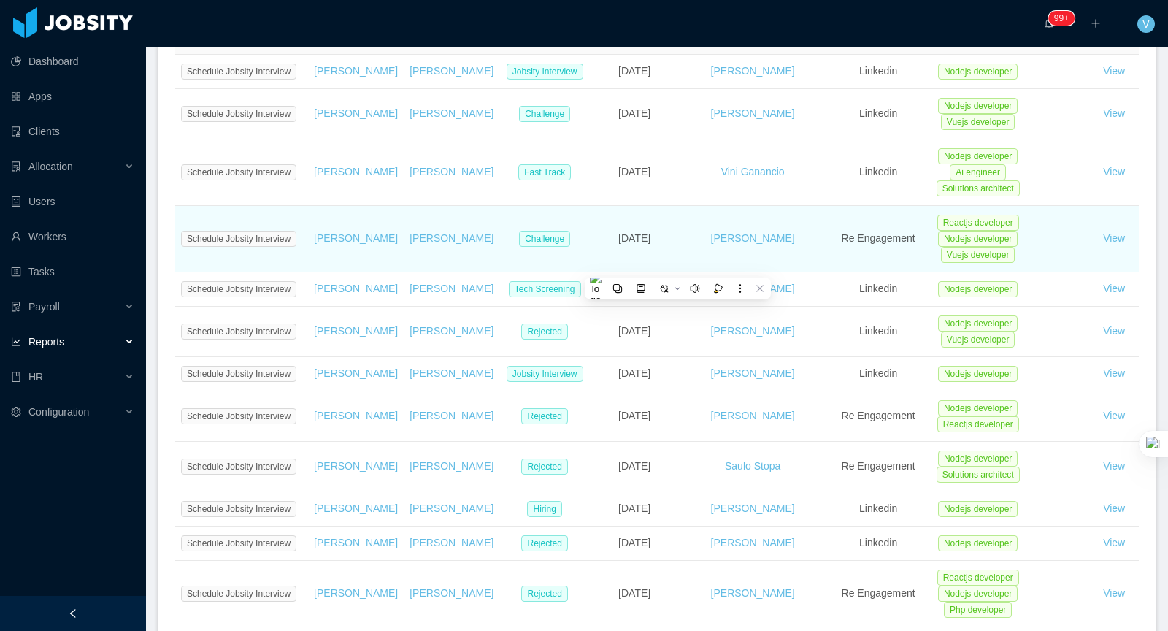
click at [627, 264] on td "[DATE]" at bounding box center [634, 239] width 77 height 66
drag, startPoint x: 658, startPoint y: 252, endPoint x: 630, endPoint y: 250, distance: 27.8
click at [630, 250] on td "[DATE]" at bounding box center [634, 239] width 77 height 66
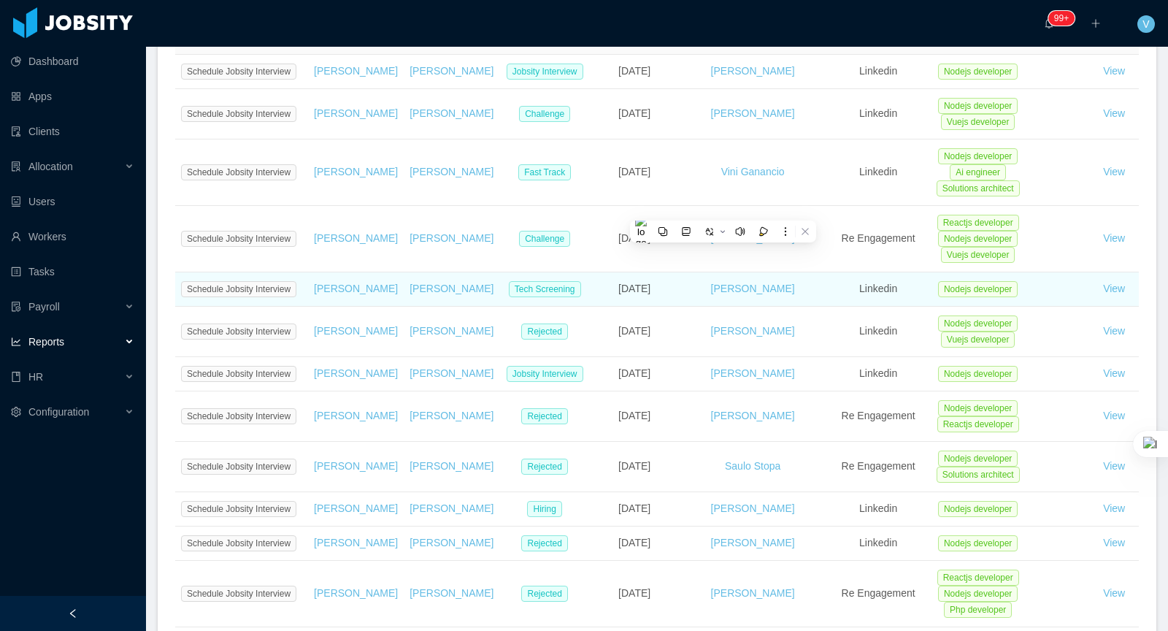
click at [618, 285] on td "[DATE]" at bounding box center [634, 289] width 77 height 34
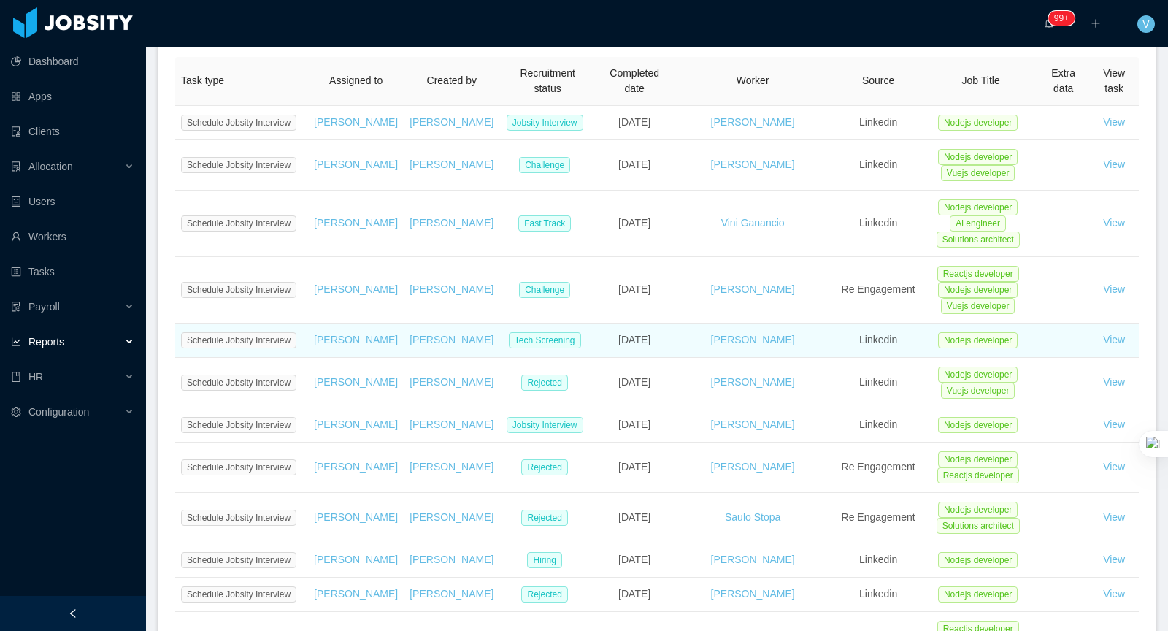
scroll to position [174, 0]
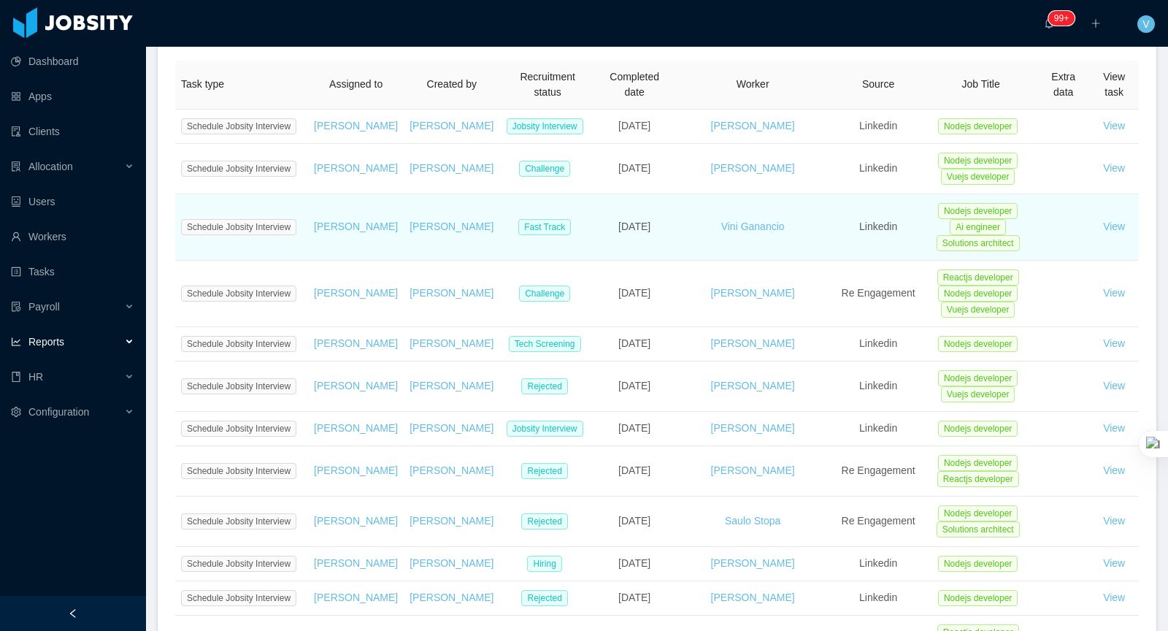
drag, startPoint x: 656, startPoint y: 240, endPoint x: 594, endPoint y: 238, distance: 62.1
click at [596, 238] on td "[DATE]" at bounding box center [634, 227] width 77 height 66
click at [611, 261] on td "[DATE]" at bounding box center [634, 227] width 77 height 66
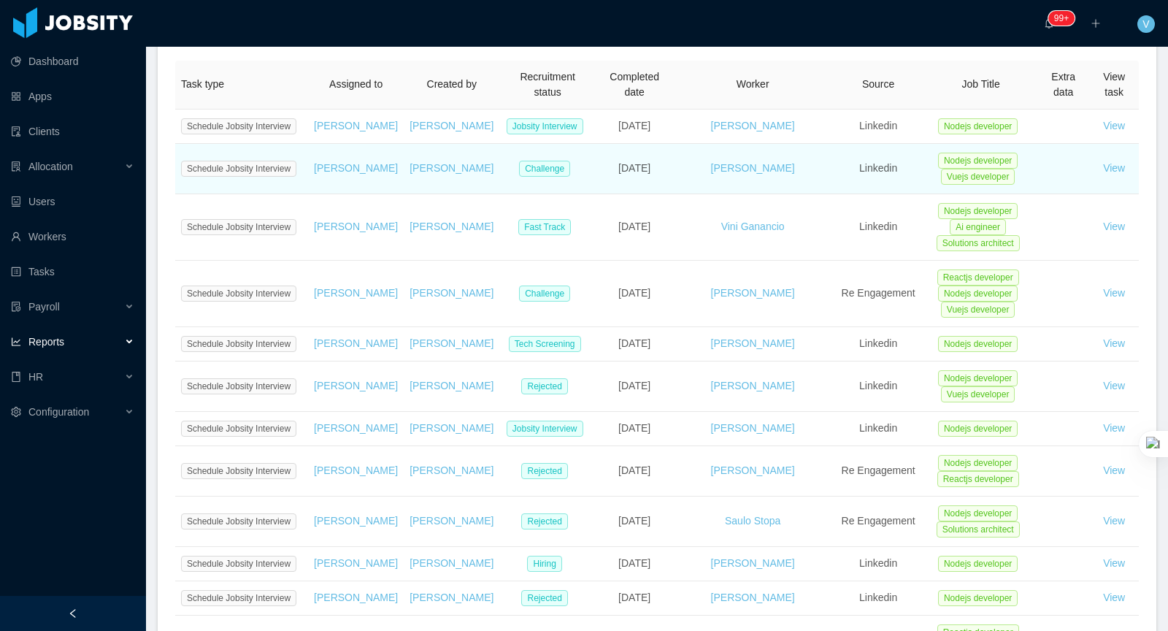
drag, startPoint x: 645, startPoint y: 183, endPoint x: 597, endPoint y: 182, distance: 48.9
click at [597, 182] on td "[DATE]" at bounding box center [634, 169] width 77 height 50
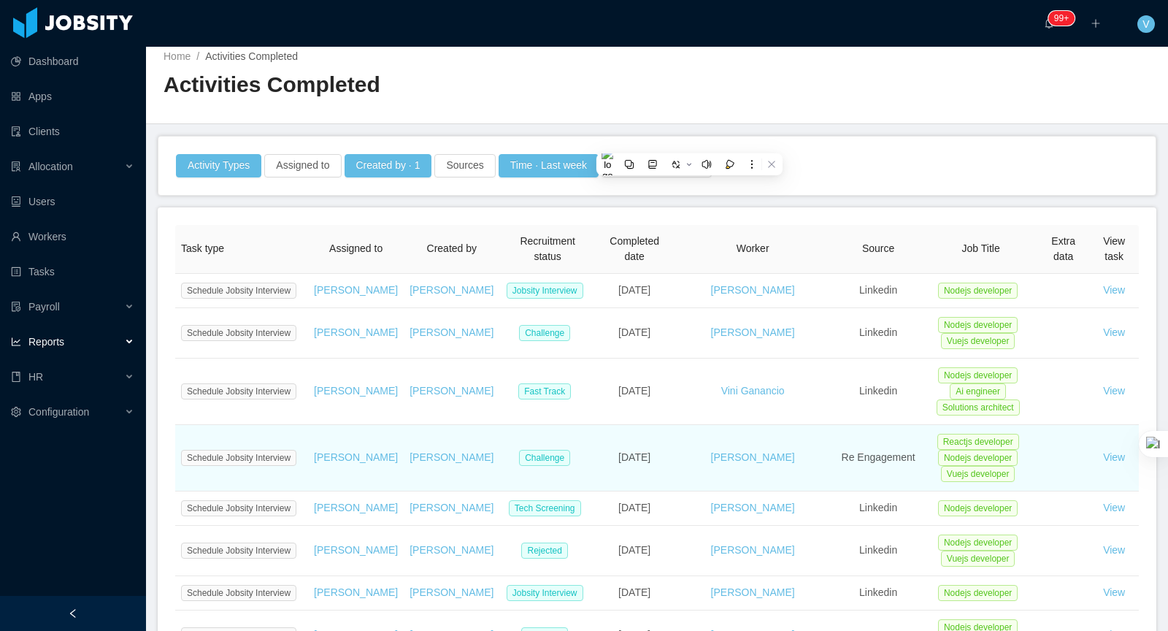
scroll to position [74, 0]
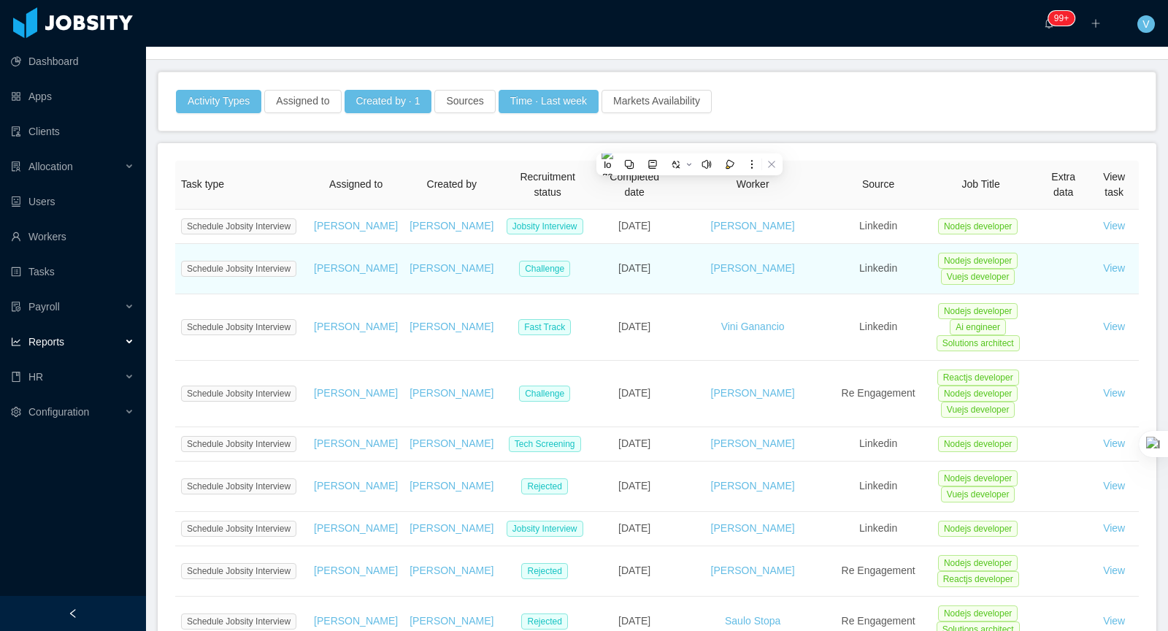
click at [641, 274] on td "[DATE]" at bounding box center [634, 269] width 77 height 50
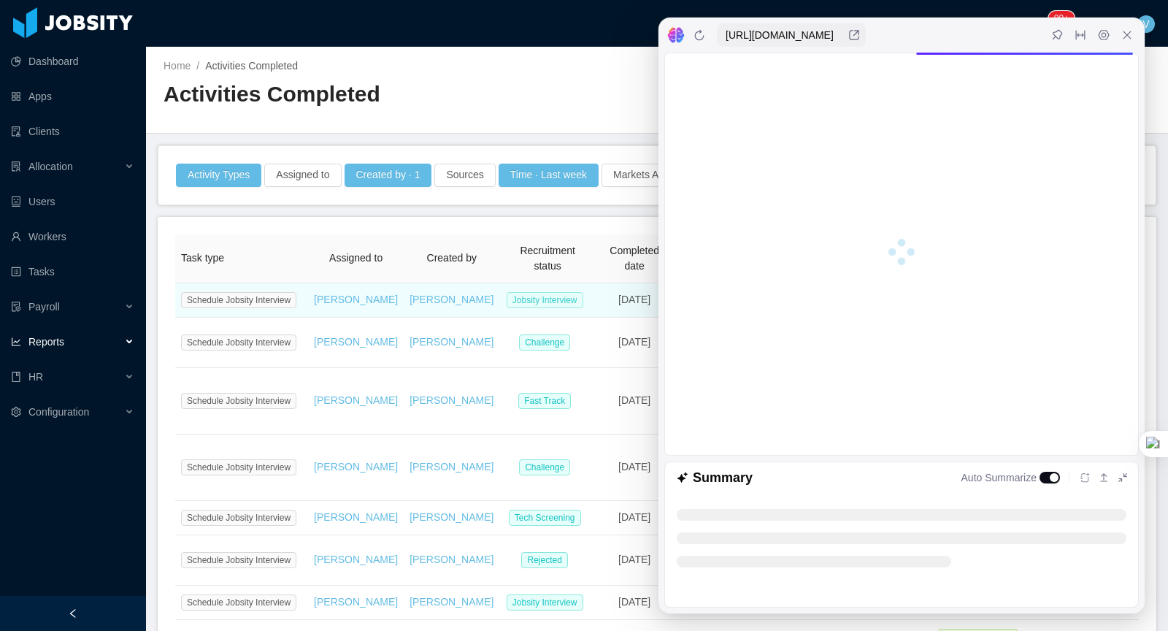
scroll to position [0, 0]
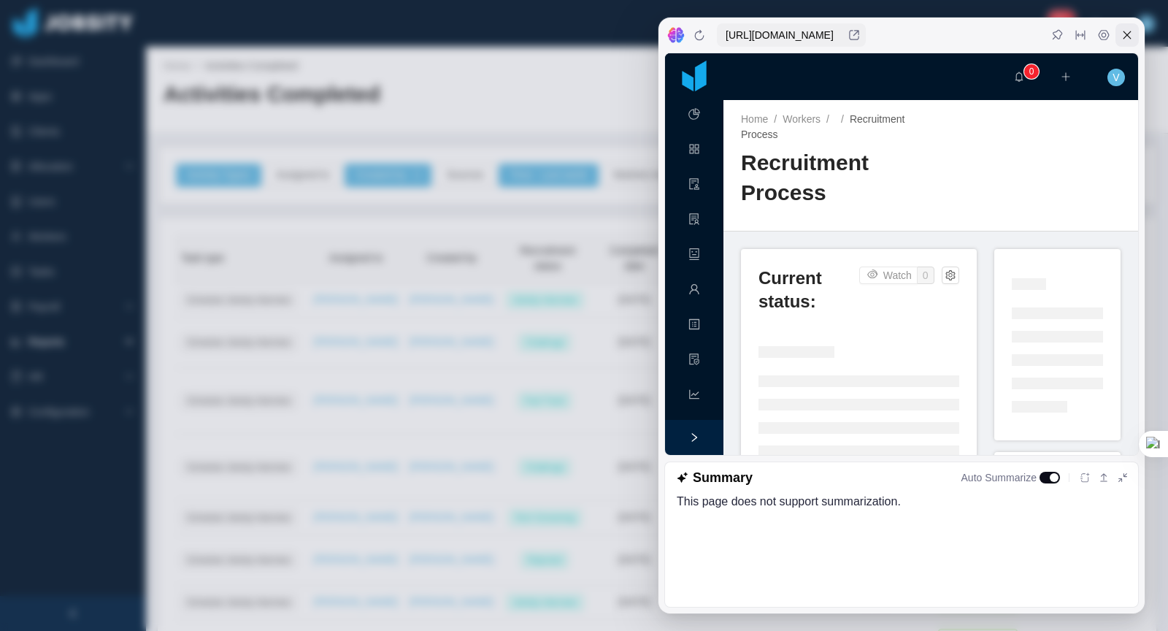
click at [1131, 34] on icon at bounding box center [1128, 35] width 12 height 12
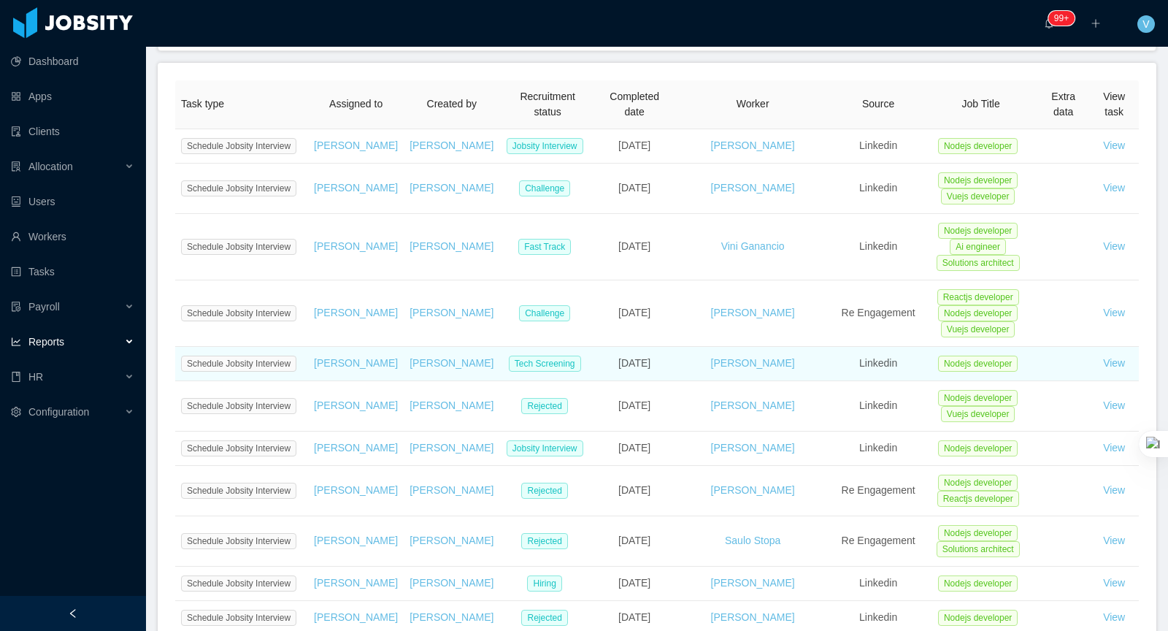
scroll to position [185, 0]
